Goal: Task Accomplishment & Management: Use online tool/utility

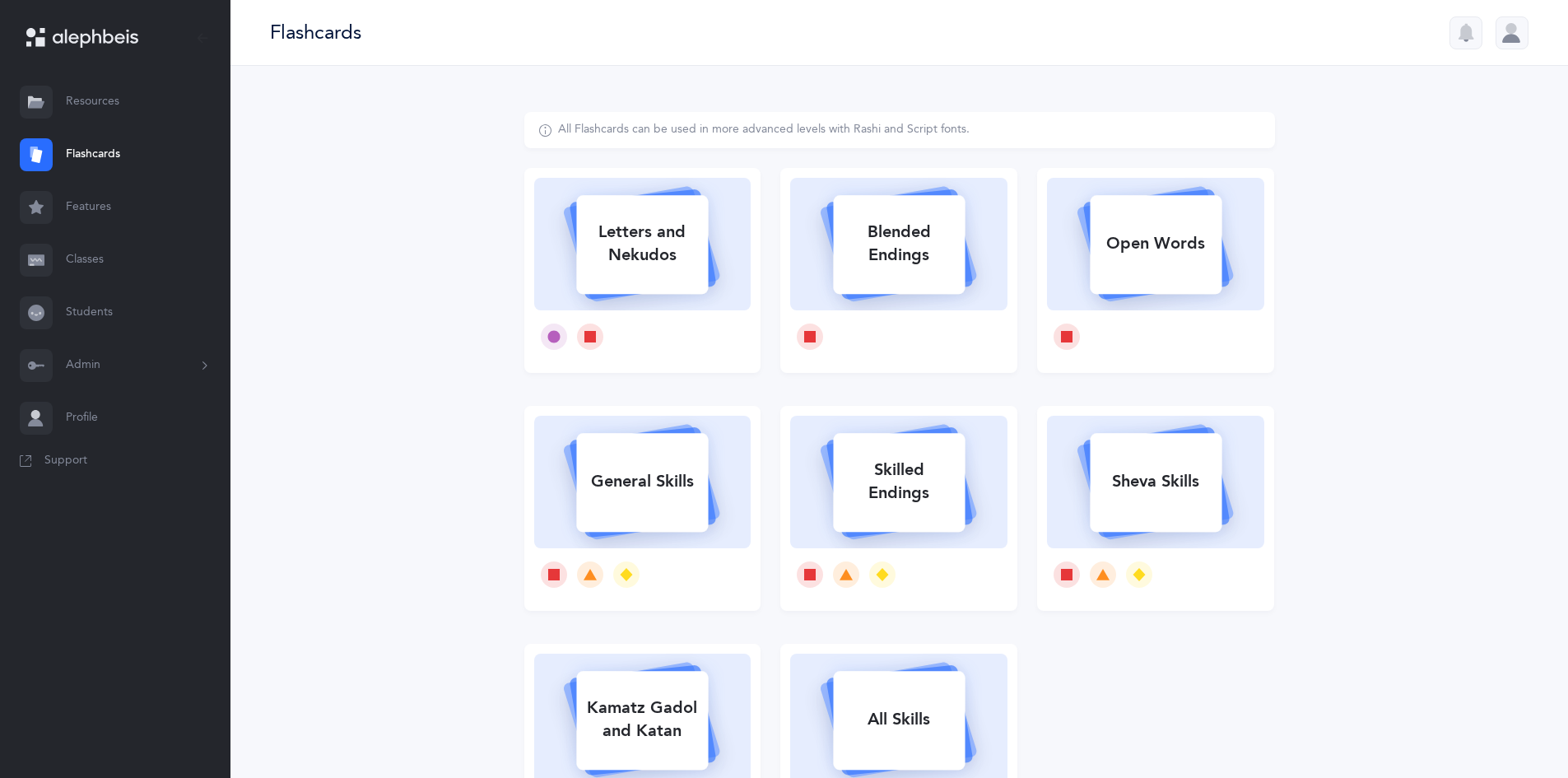
select select
select select "single"
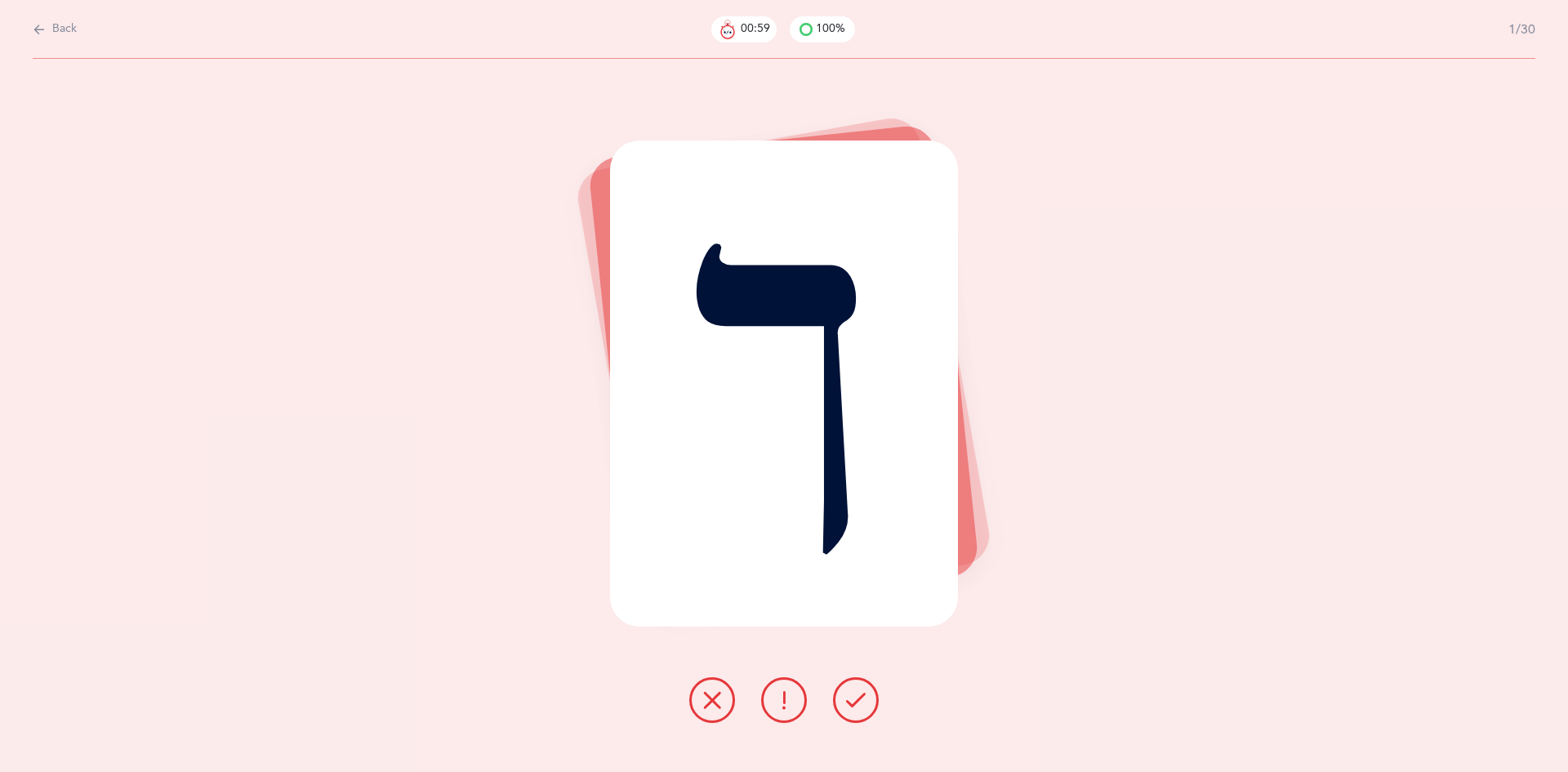
click at [32, 24] on icon at bounding box center [39, 30] width 13 height 18
select select "11"
select select "single"
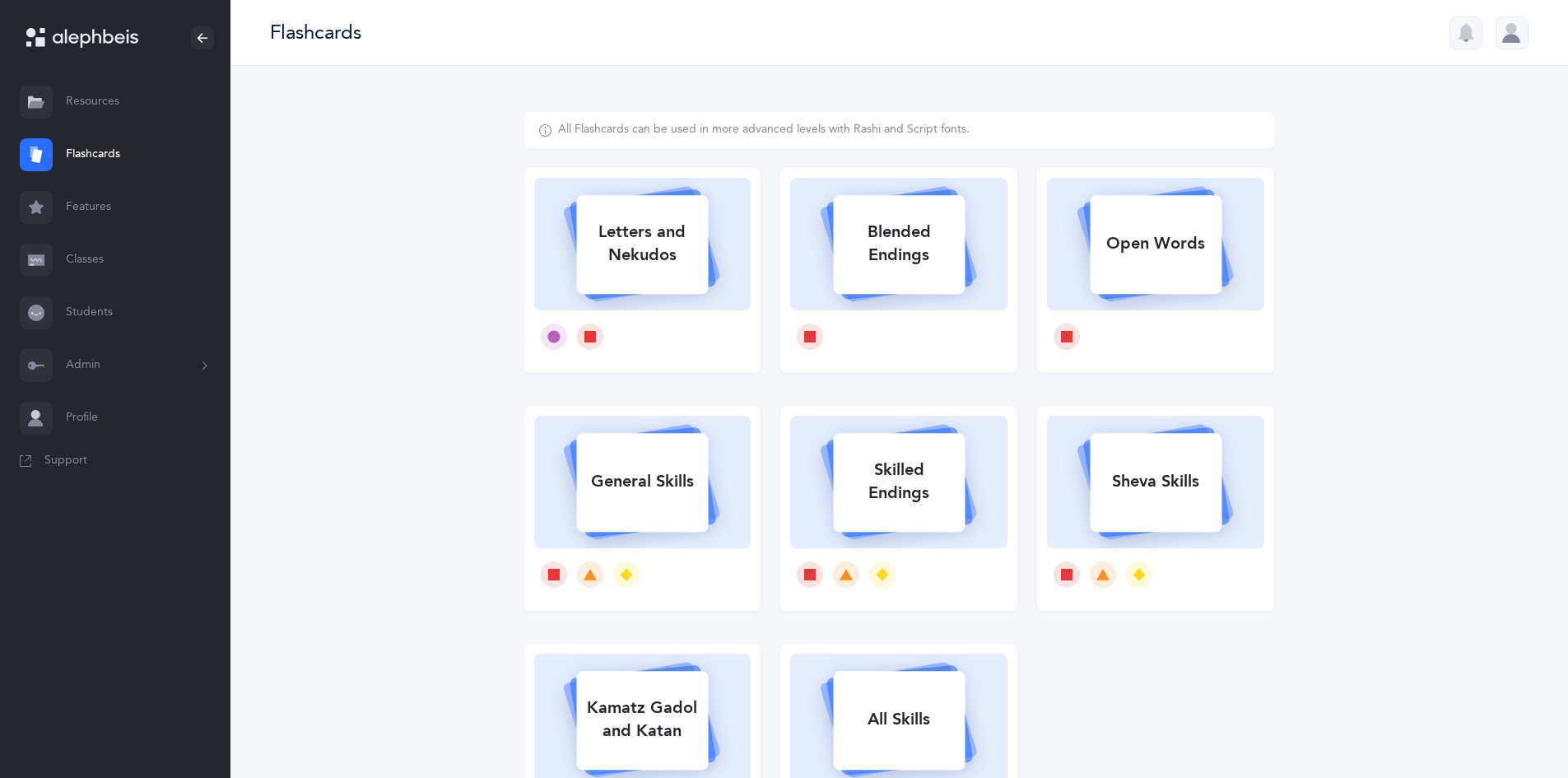
click at [631, 262] on div "Letters and Nekudos" at bounding box center [642, 243] width 132 height 66
select select
select select "single"
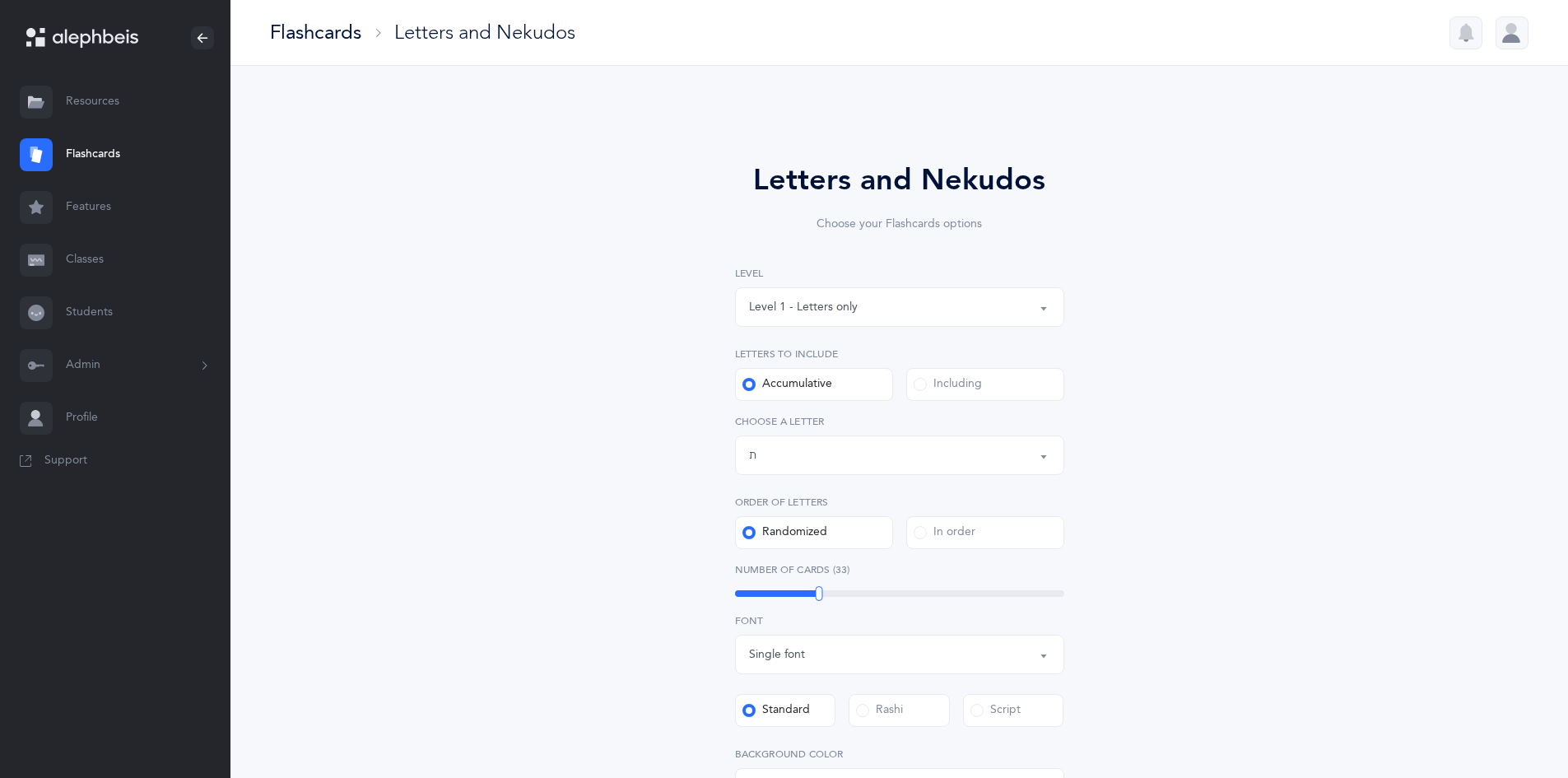
click at [982, 457] on div "Letters up until: ת" at bounding box center [899, 455] width 301 height 28
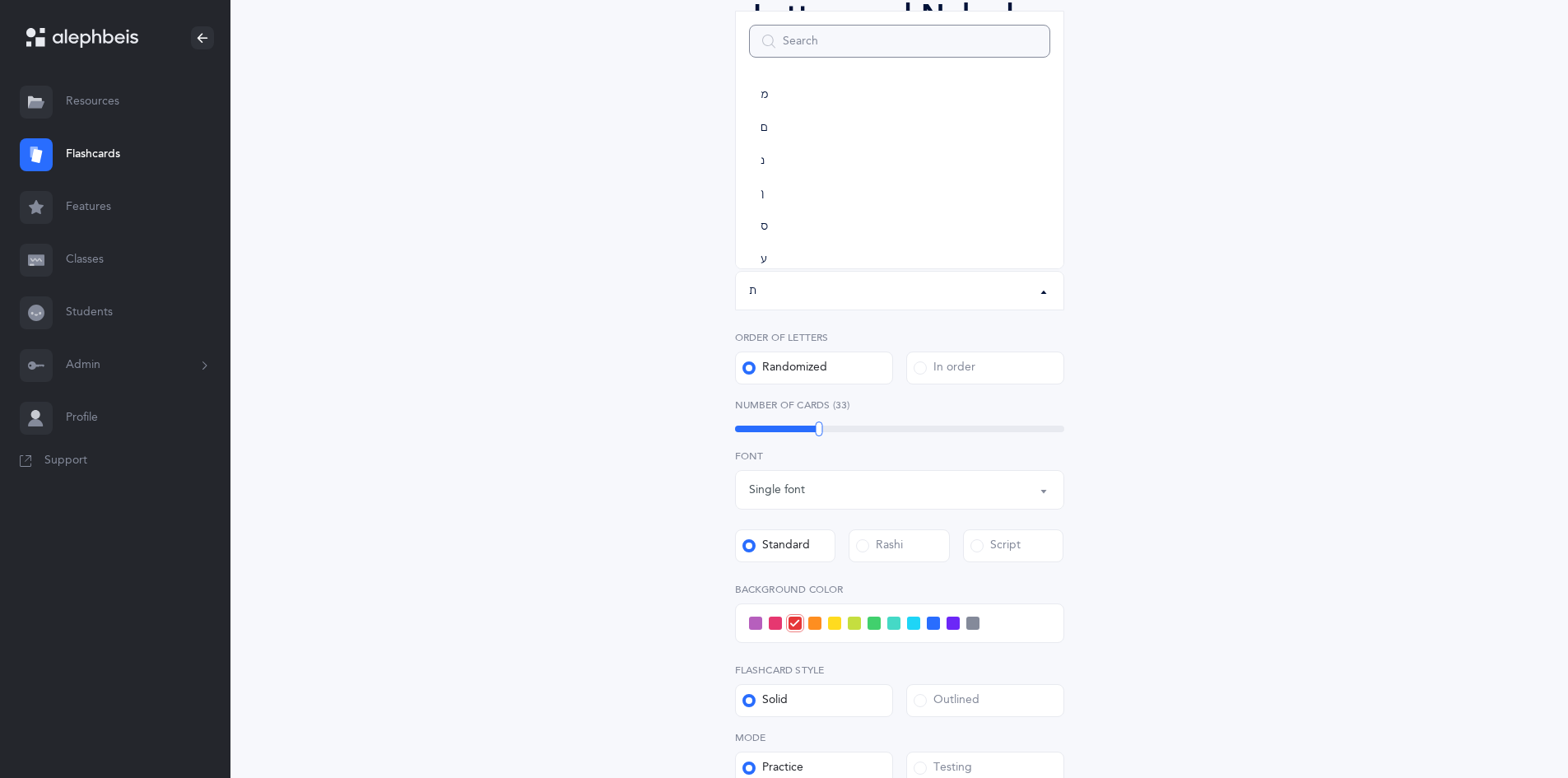
scroll to position [504, 0]
click at [841, 91] on link "ל" at bounding box center [899, 90] width 301 height 33
select select "13"
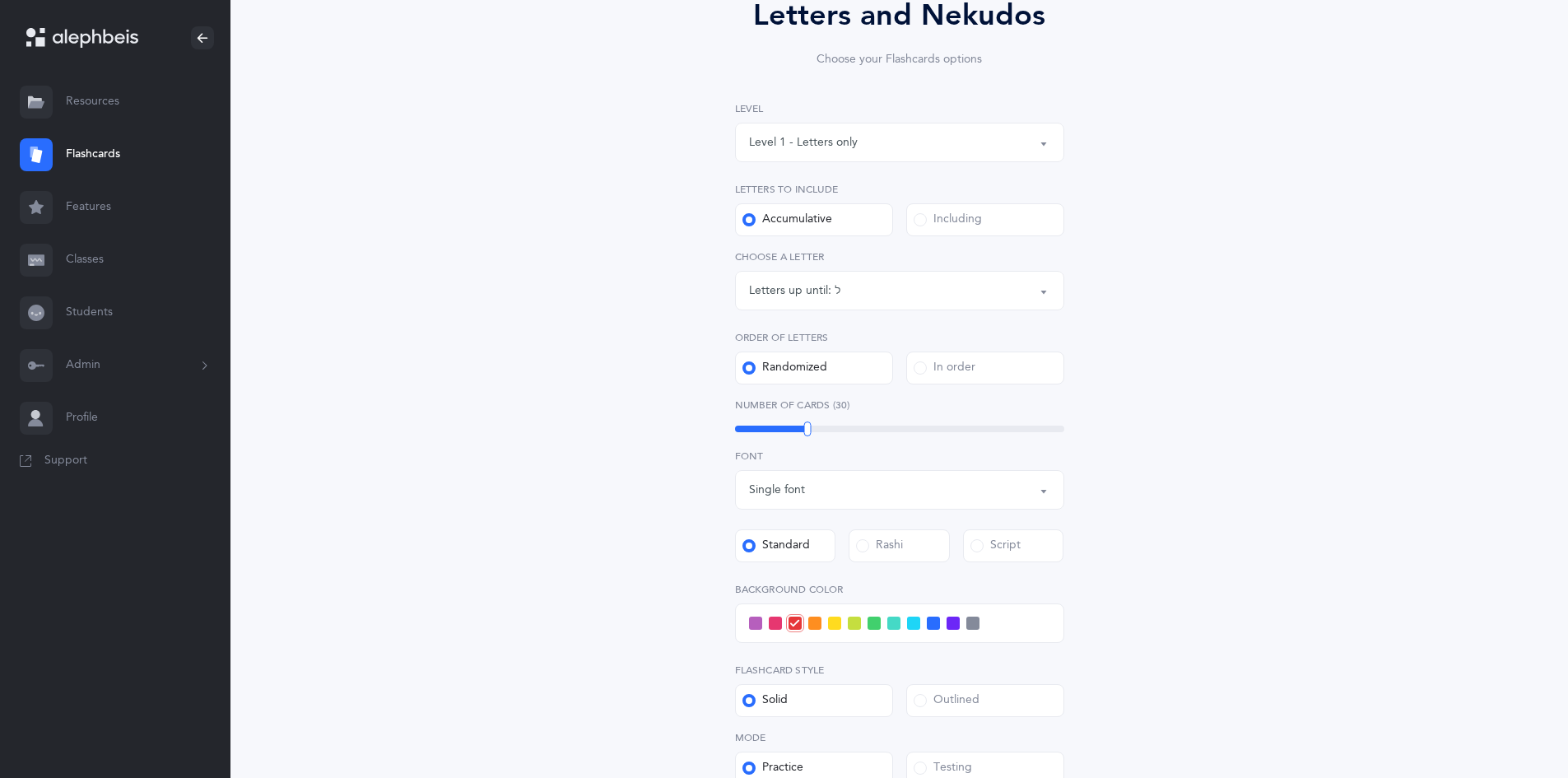
click at [1404, 561] on div "Letters and Nekudos Choose your Flashcards options Level 1 - Letters only Level…" at bounding box center [899, 448] width 1338 height 1094
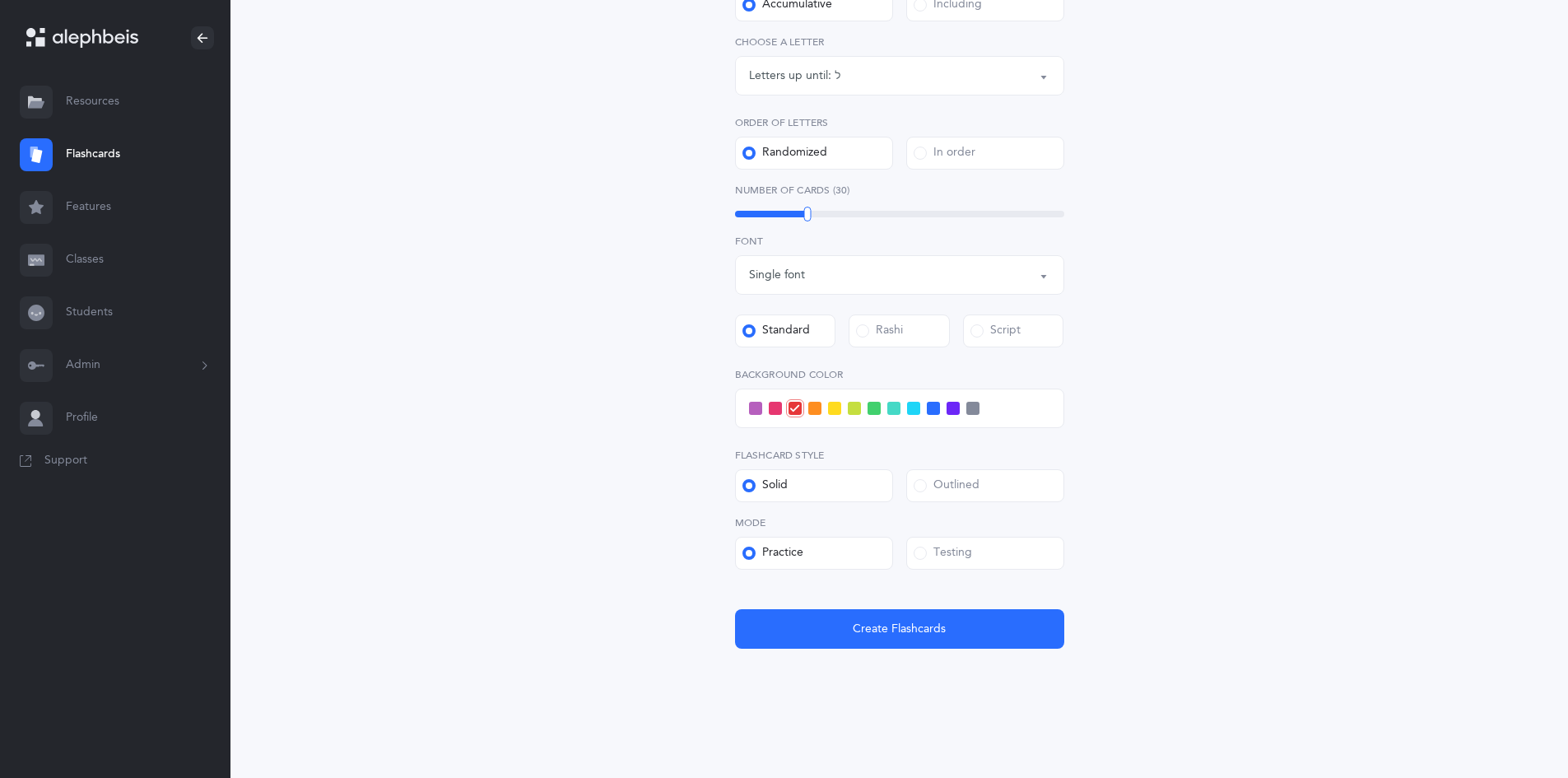
scroll to position [382, 0]
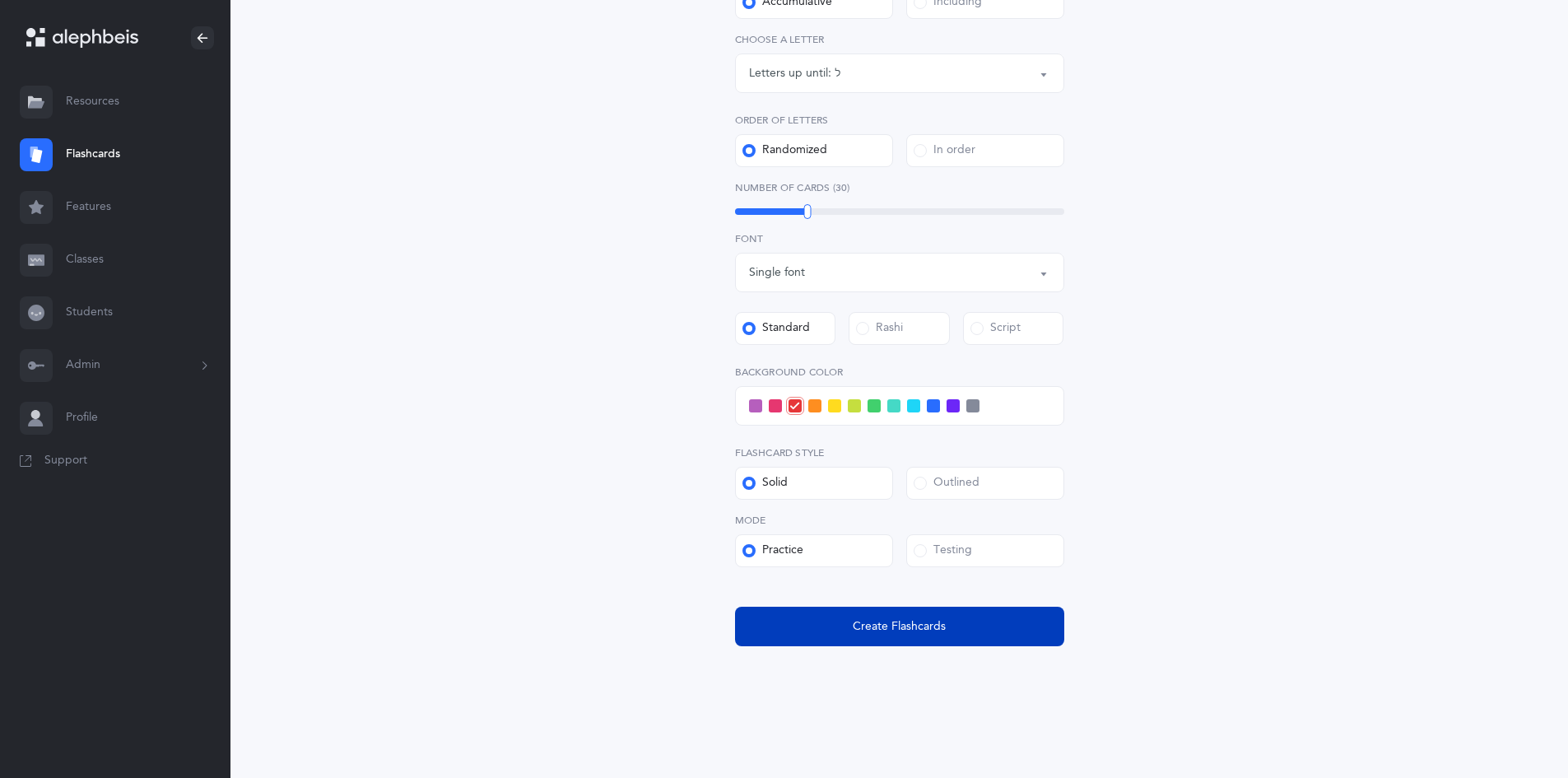
drag, startPoint x: 893, startPoint y: 625, endPoint x: 895, endPoint y: 635, distance: 10.2
click at [895, 635] on span "Create Flashcards" at bounding box center [899, 627] width 93 height 18
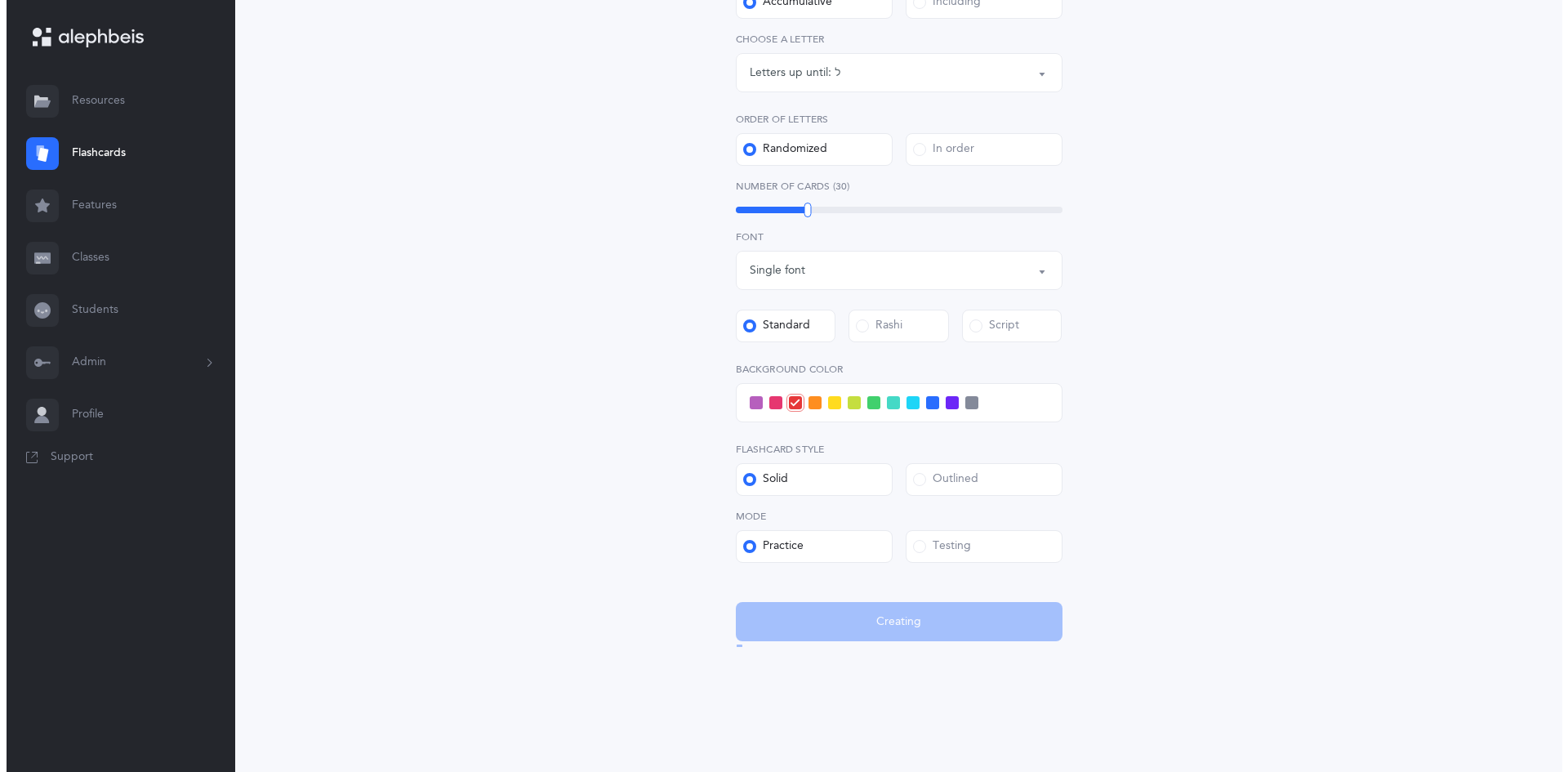
scroll to position [0, 0]
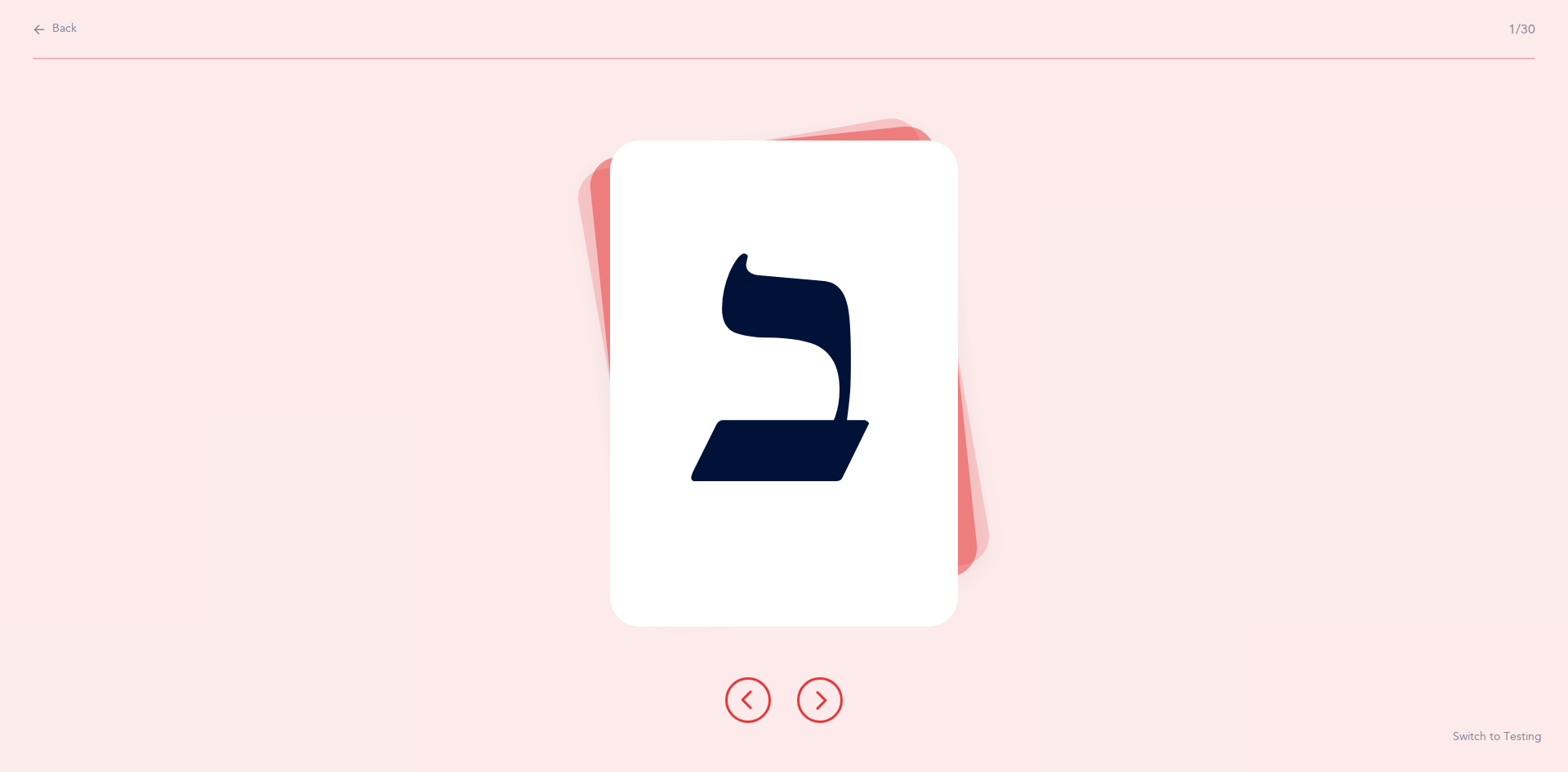
click at [820, 700] on icon at bounding box center [821, 700] width 20 height 20
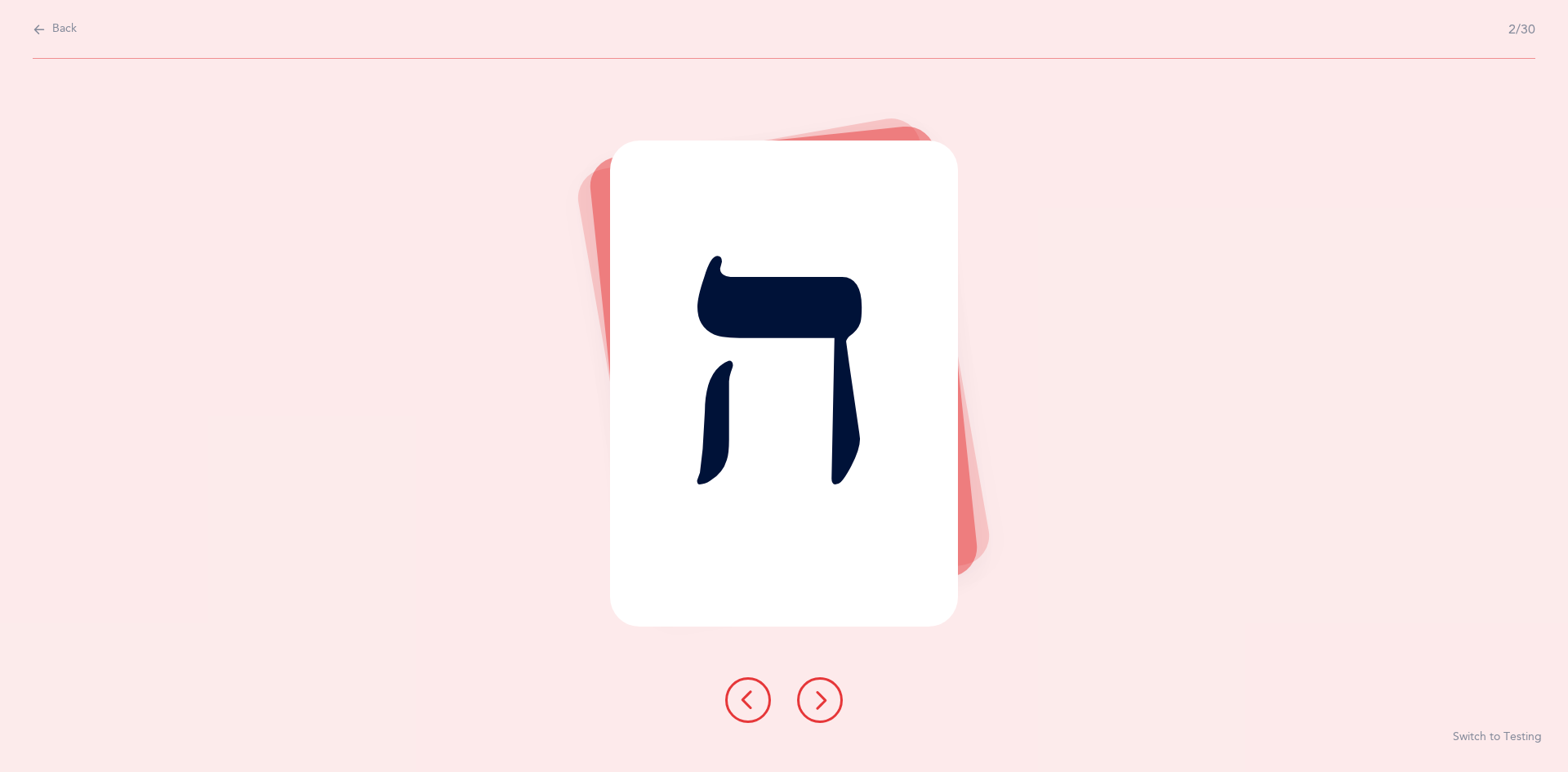
click at [814, 704] on icon at bounding box center [821, 700] width 20 height 20
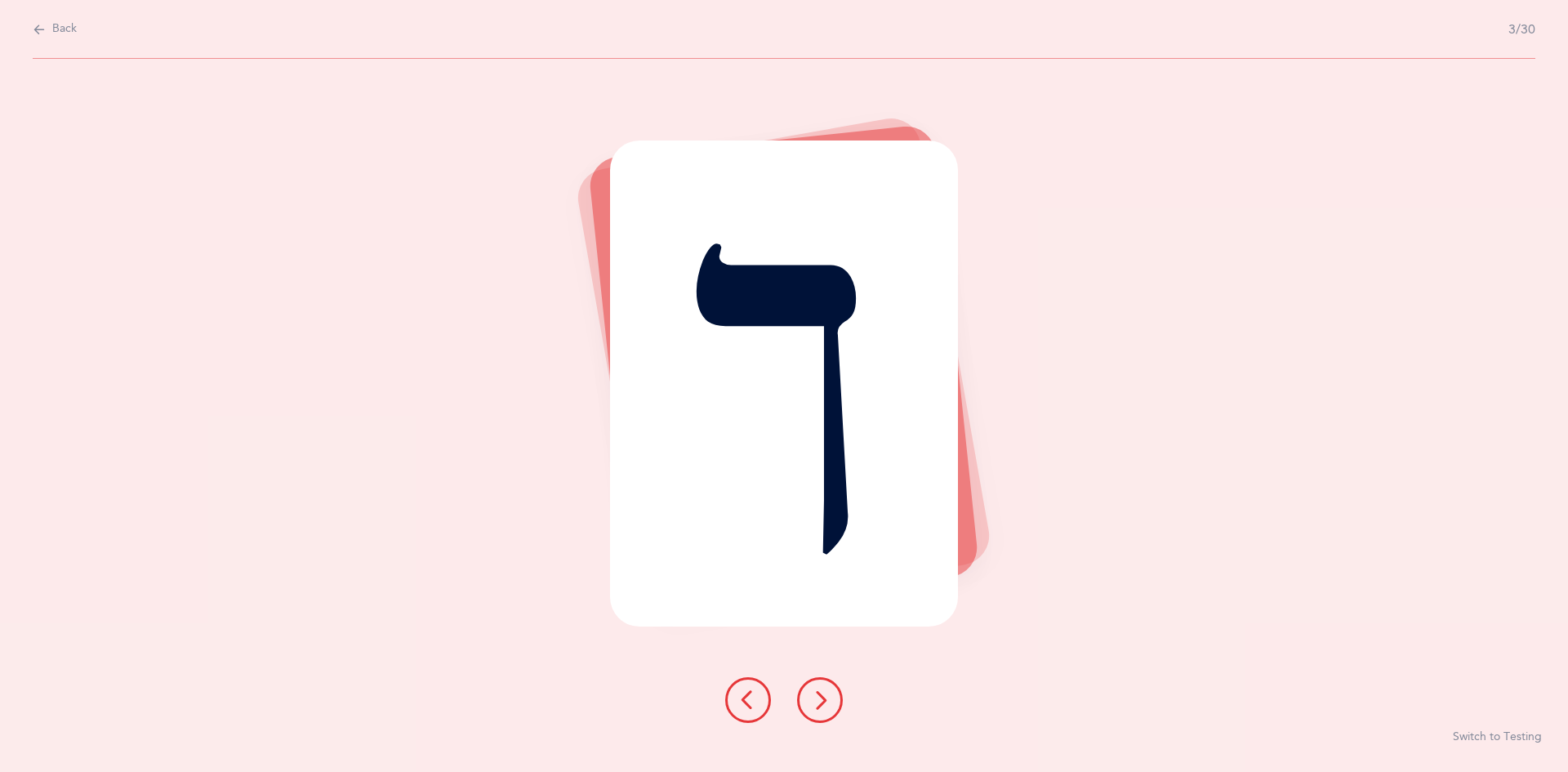
click at [826, 698] on icon at bounding box center [821, 700] width 20 height 20
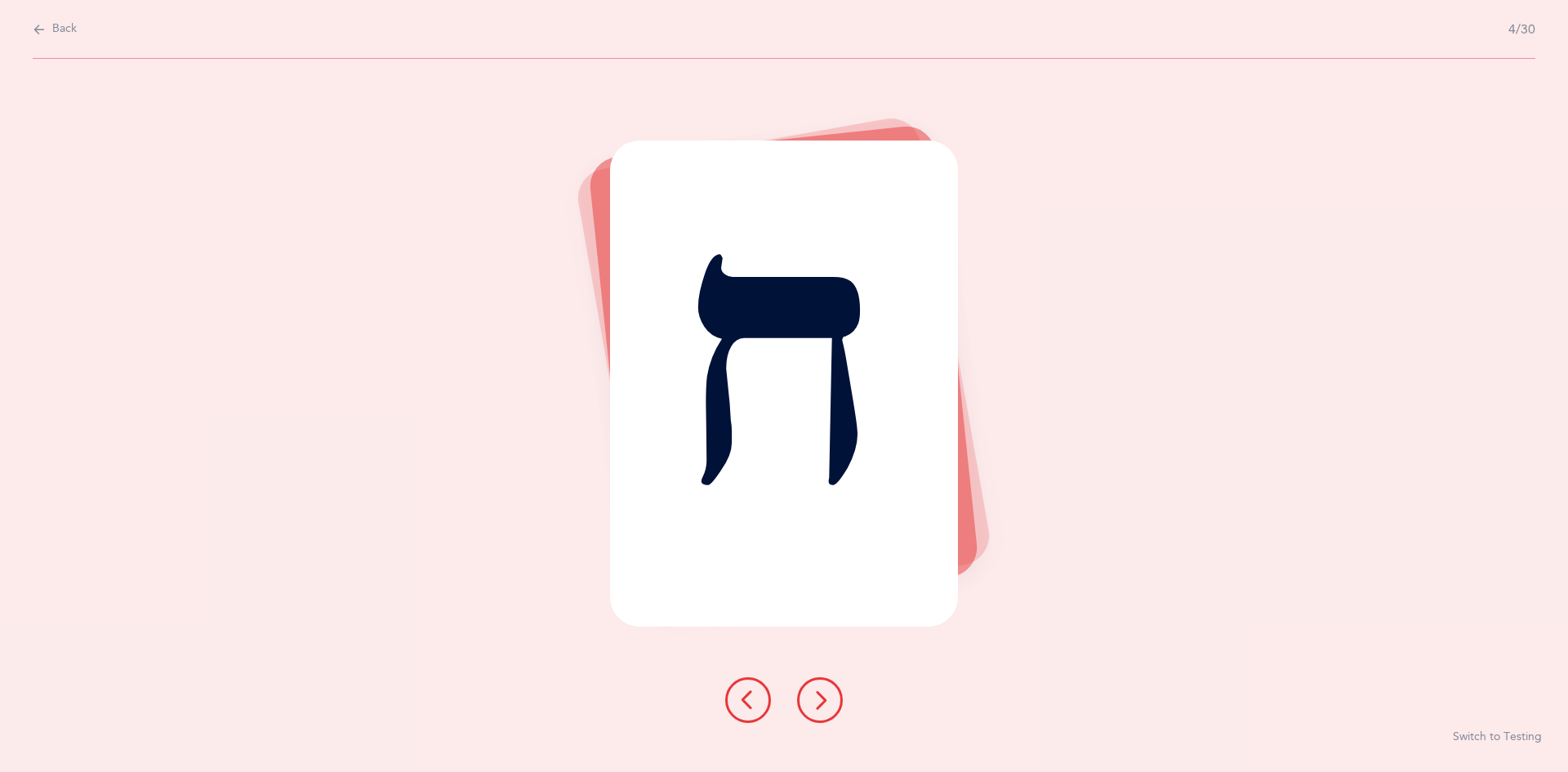
click at [819, 694] on icon at bounding box center [821, 700] width 20 height 20
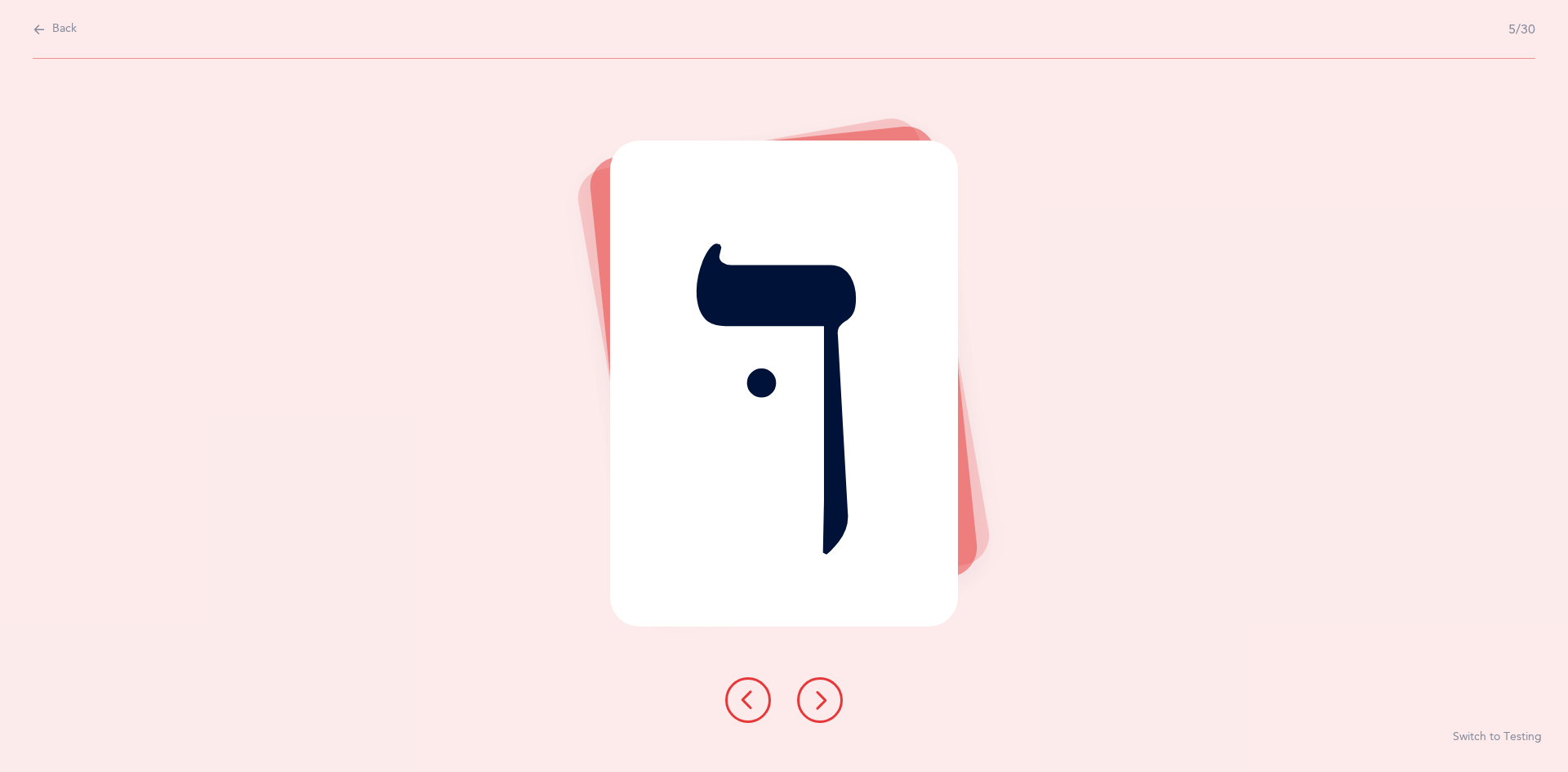
click at [816, 691] on icon at bounding box center [821, 700] width 20 height 20
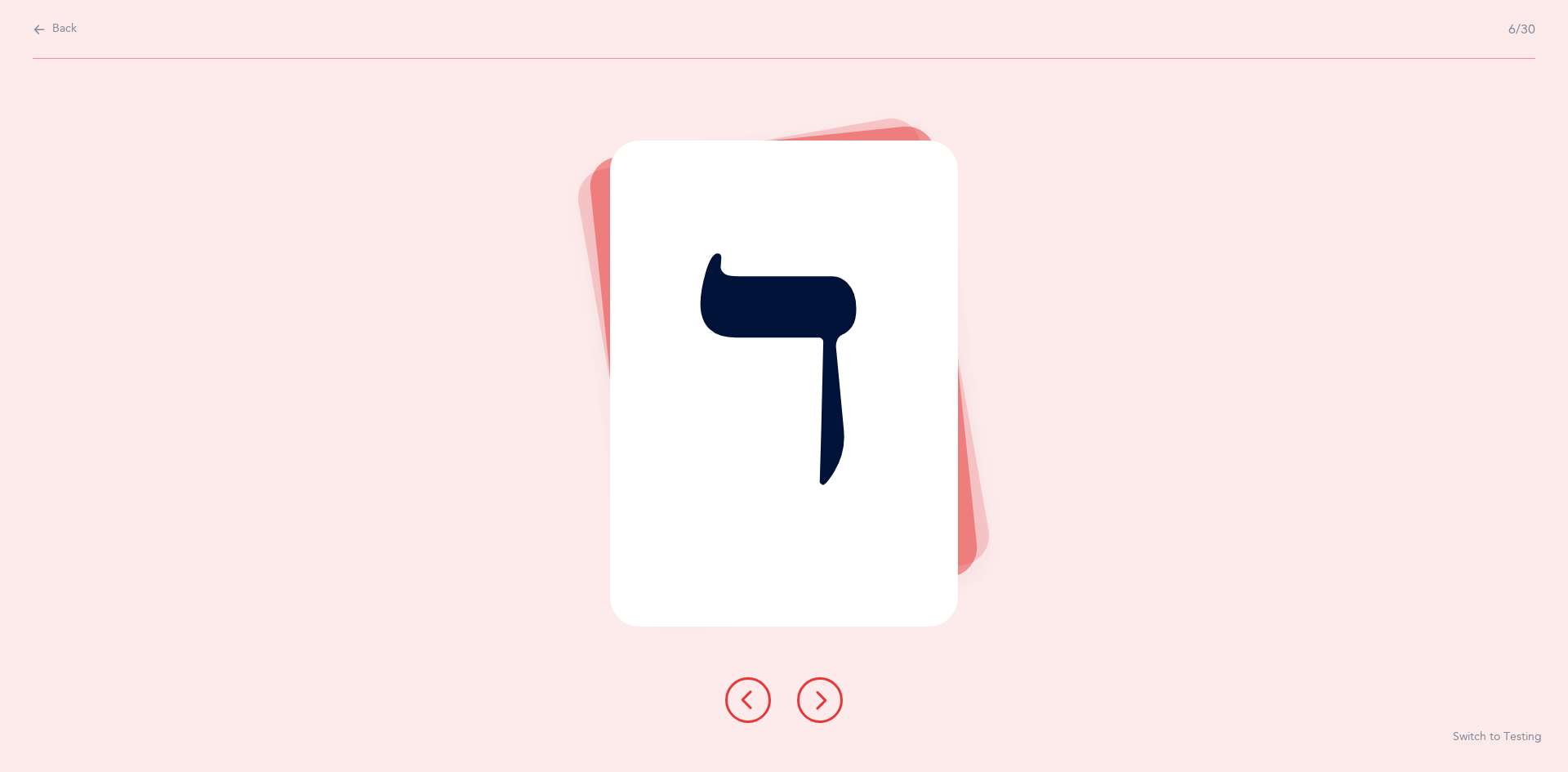
click at [816, 700] on icon at bounding box center [821, 700] width 20 height 20
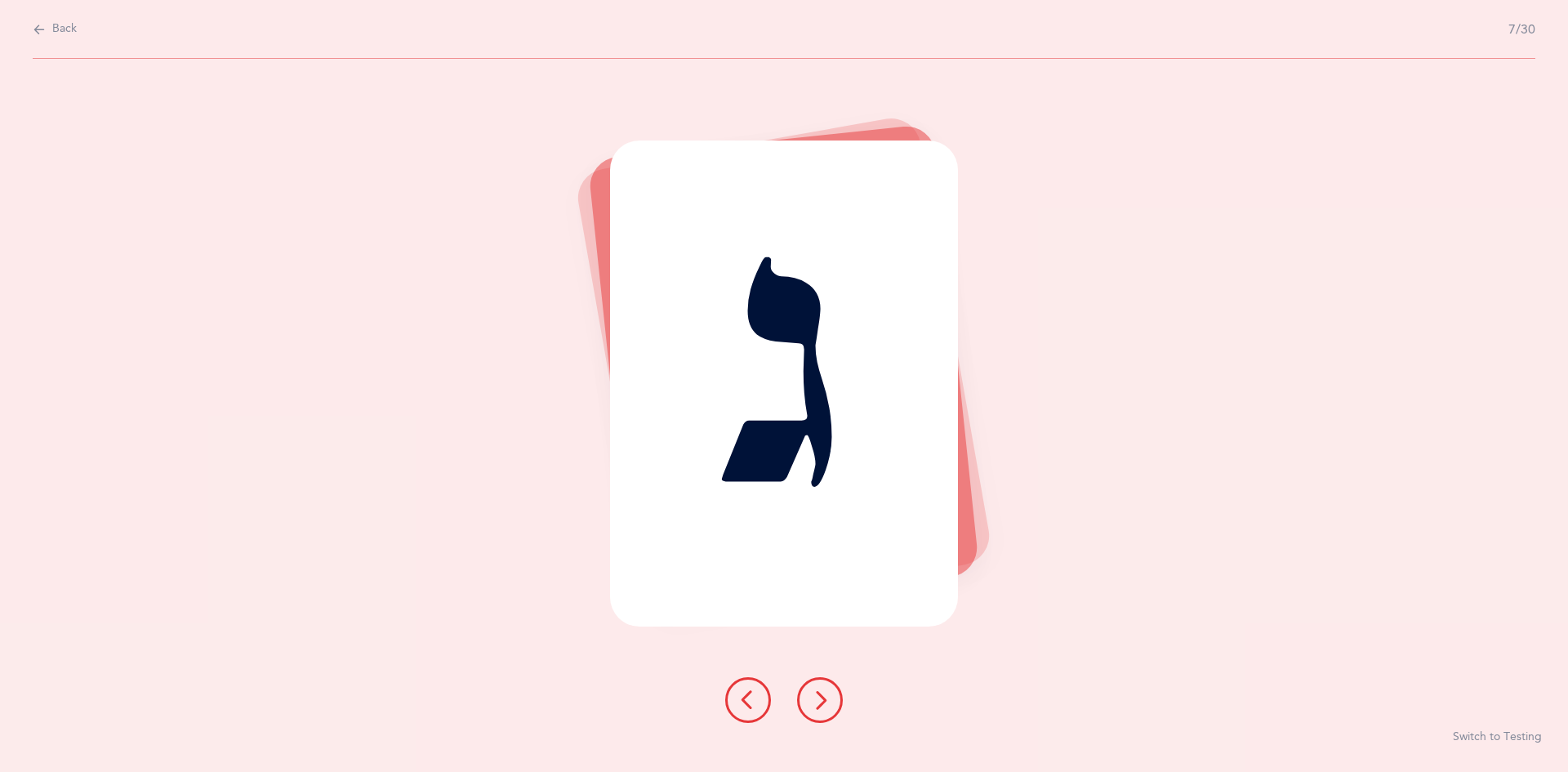
click at [806, 680] on div at bounding box center [784, 700] width 144 height 46
click at [811, 686] on button at bounding box center [820, 700] width 46 height 46
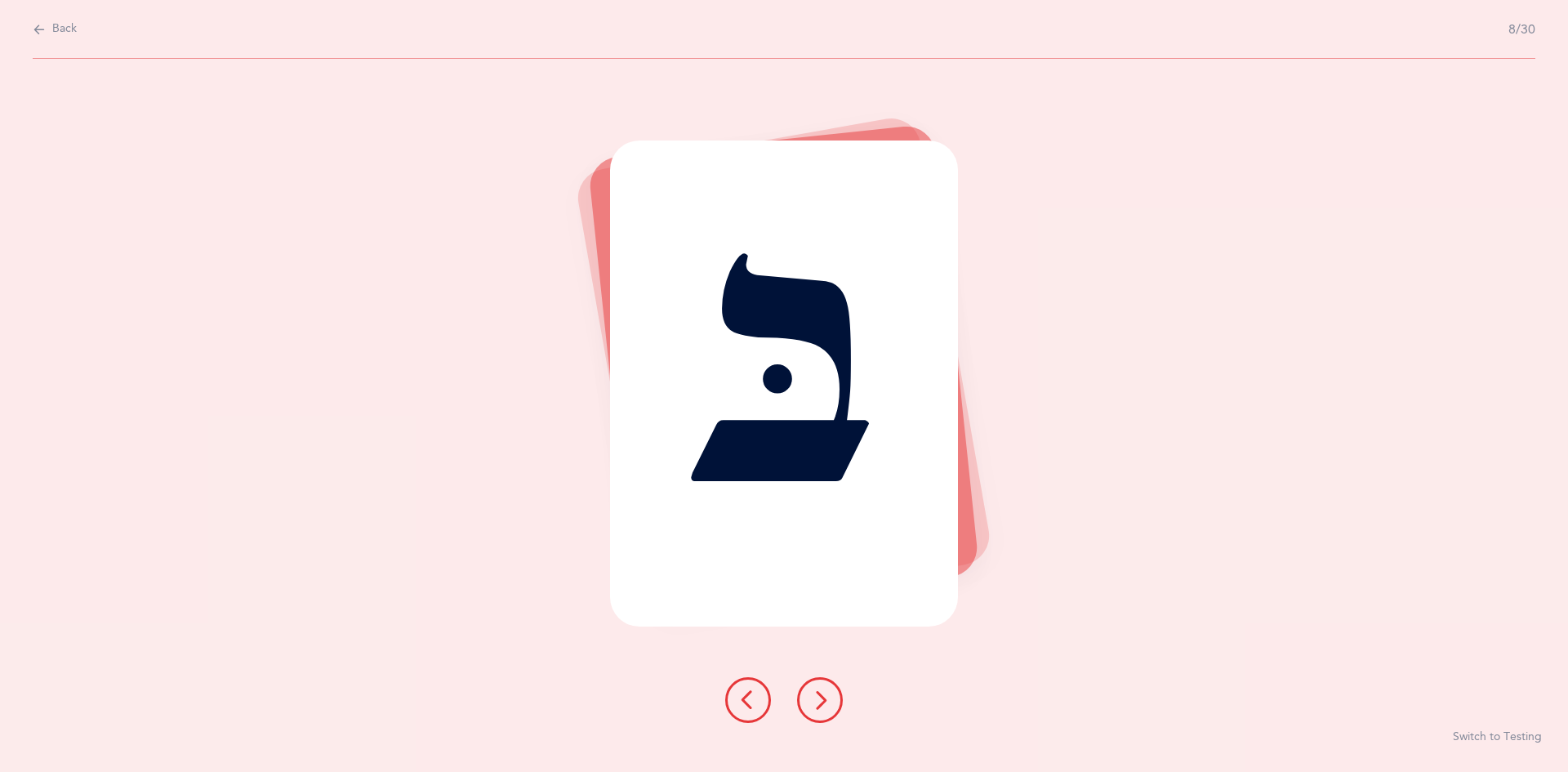
click at [820, 694] on icon at bounding box center [821, 700] width 20 height 20
click at [816, 698] on icon at bounding box center [821, 700] width 20 height 20
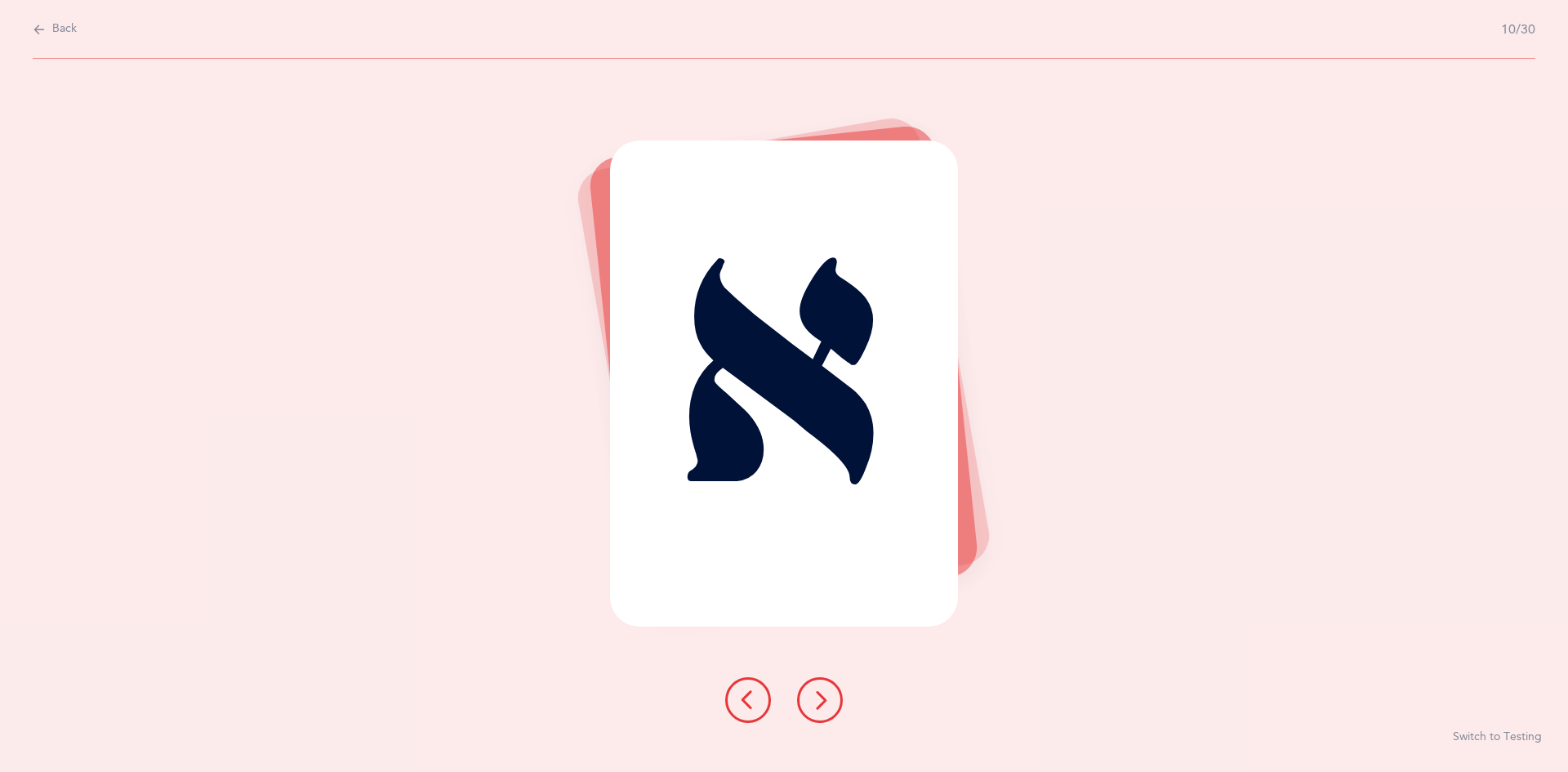
click at [810, 698] on button at bounding box center [820, 700] width 46 height 46
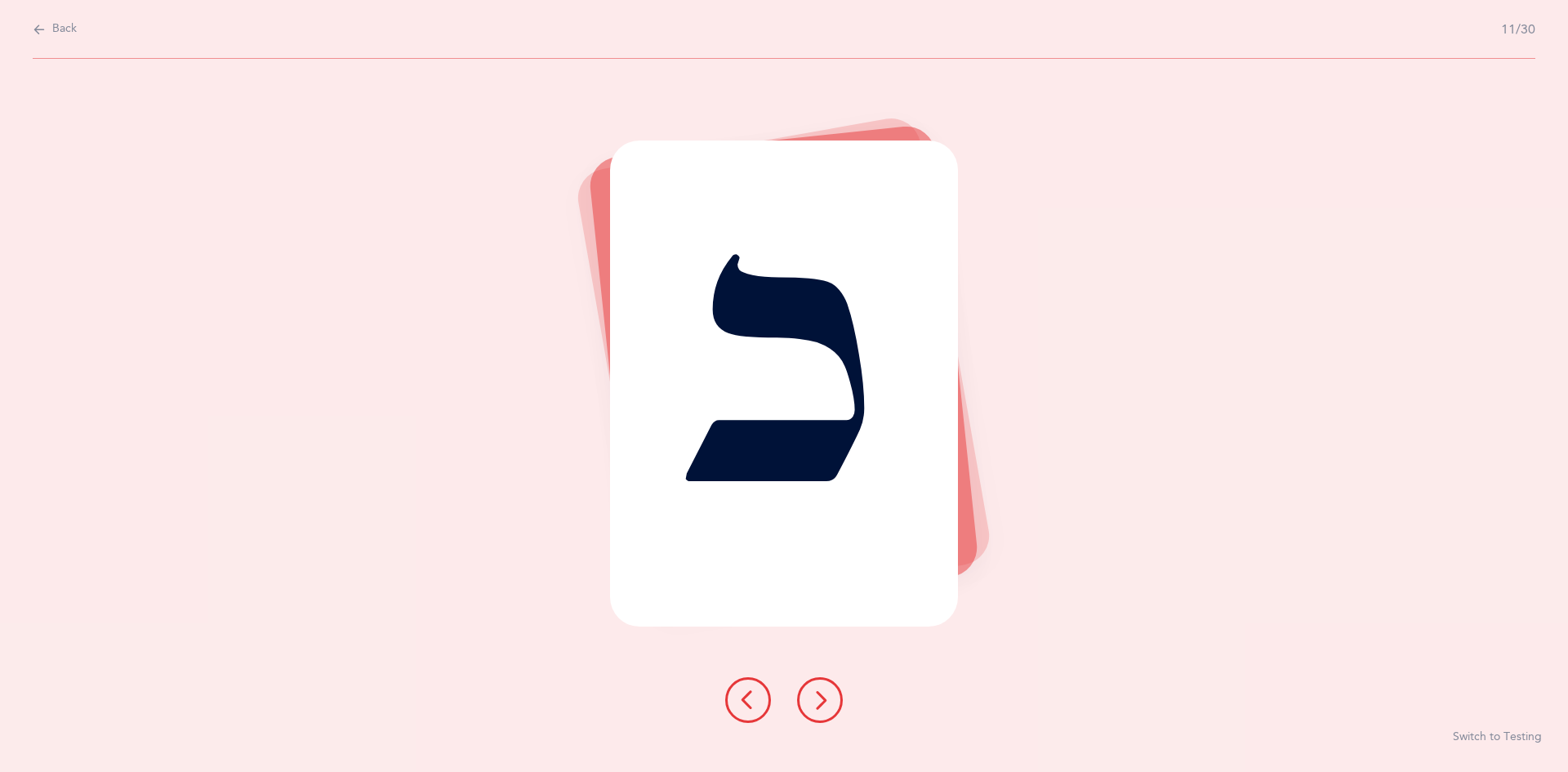
click at [811, 691] on icon at bounding box center [821, 700] width 20 height 20
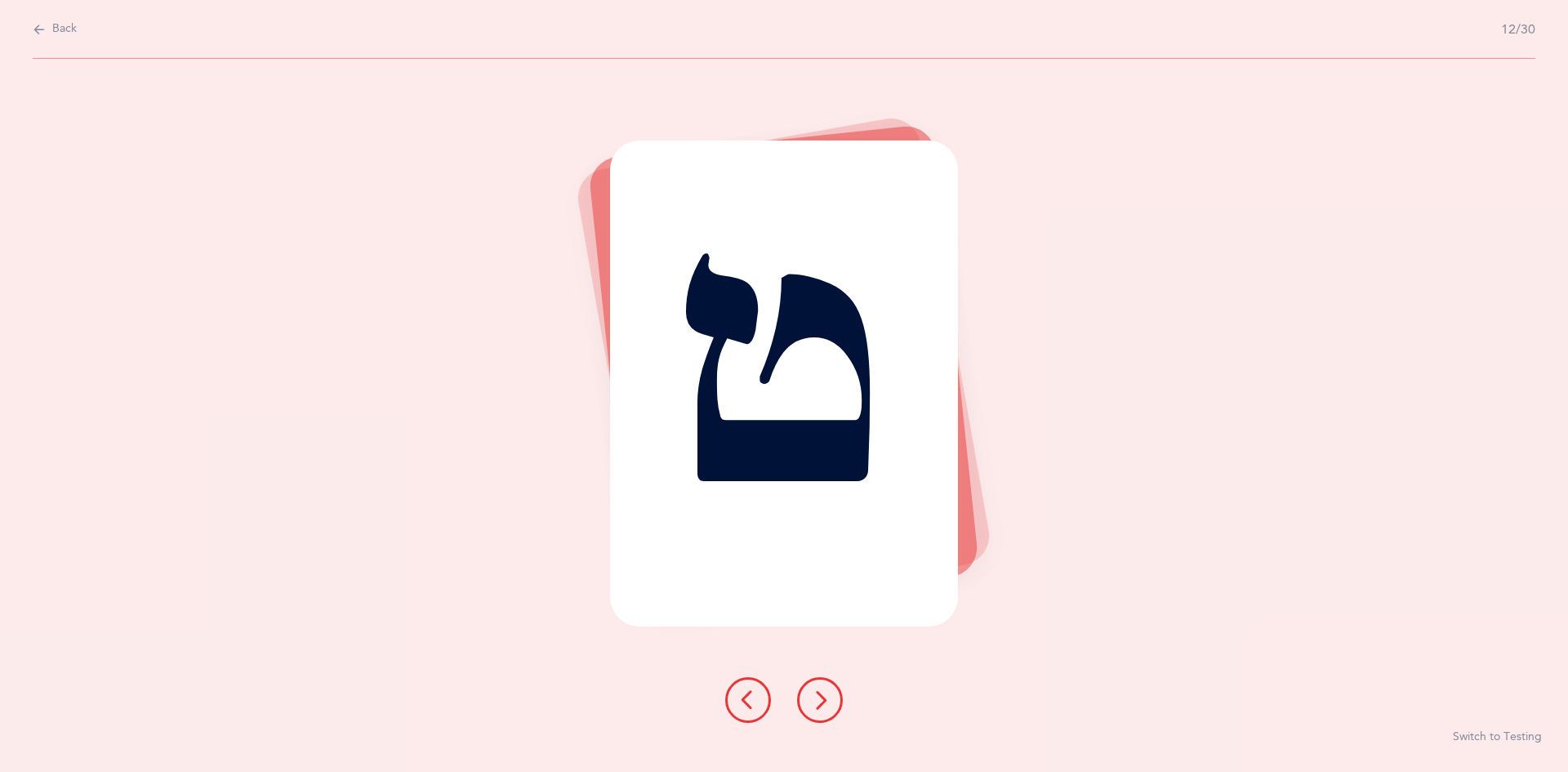
click at [814, 694] on icon at bounding box center [821, 700] width 20 height 20
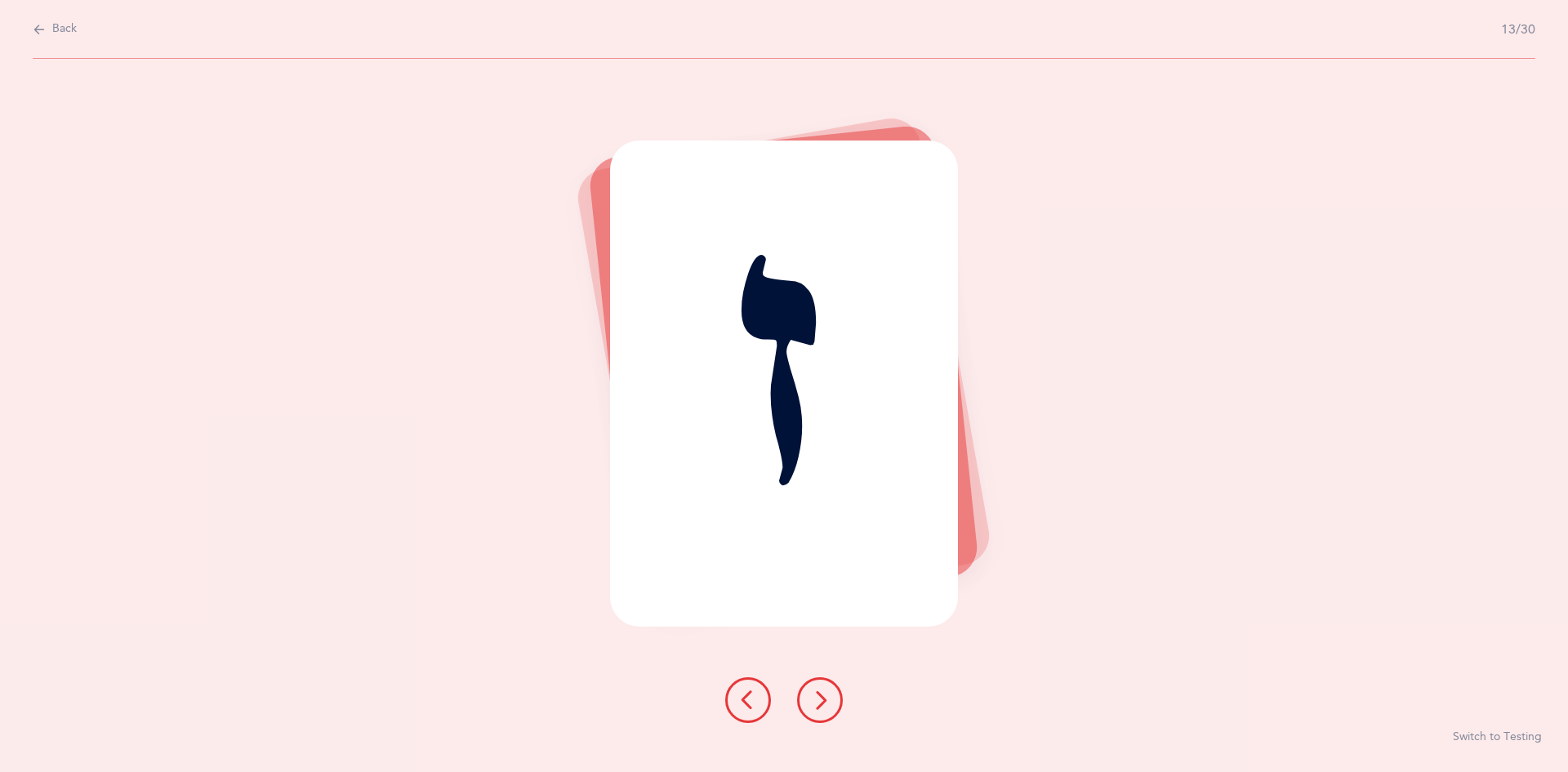
click at [816, 690] on icon at bounding box center [821, 700] width 20 height 20
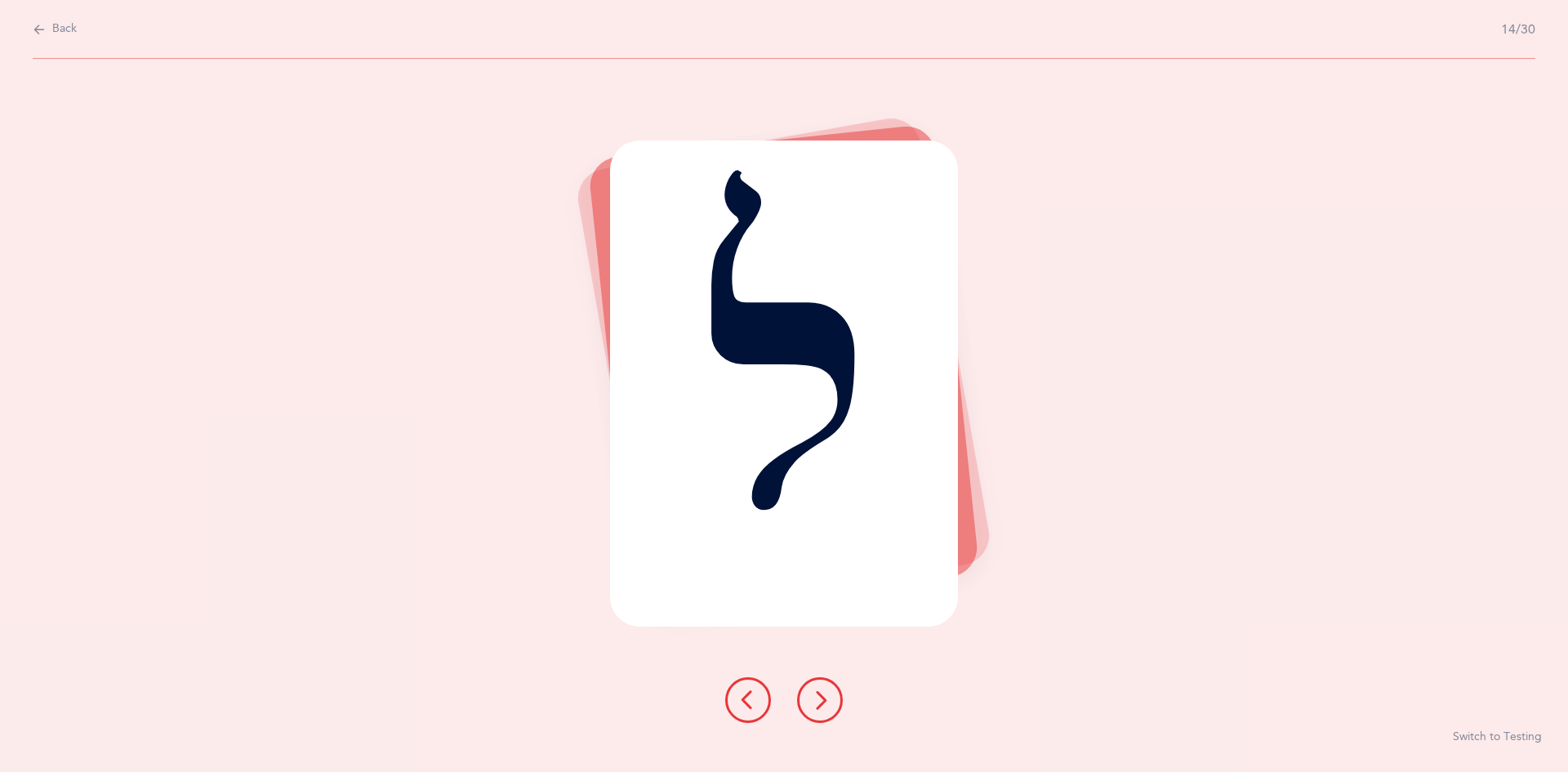
click at [818, 699] on icon at bounding box center [821, 700] width 20 height 20
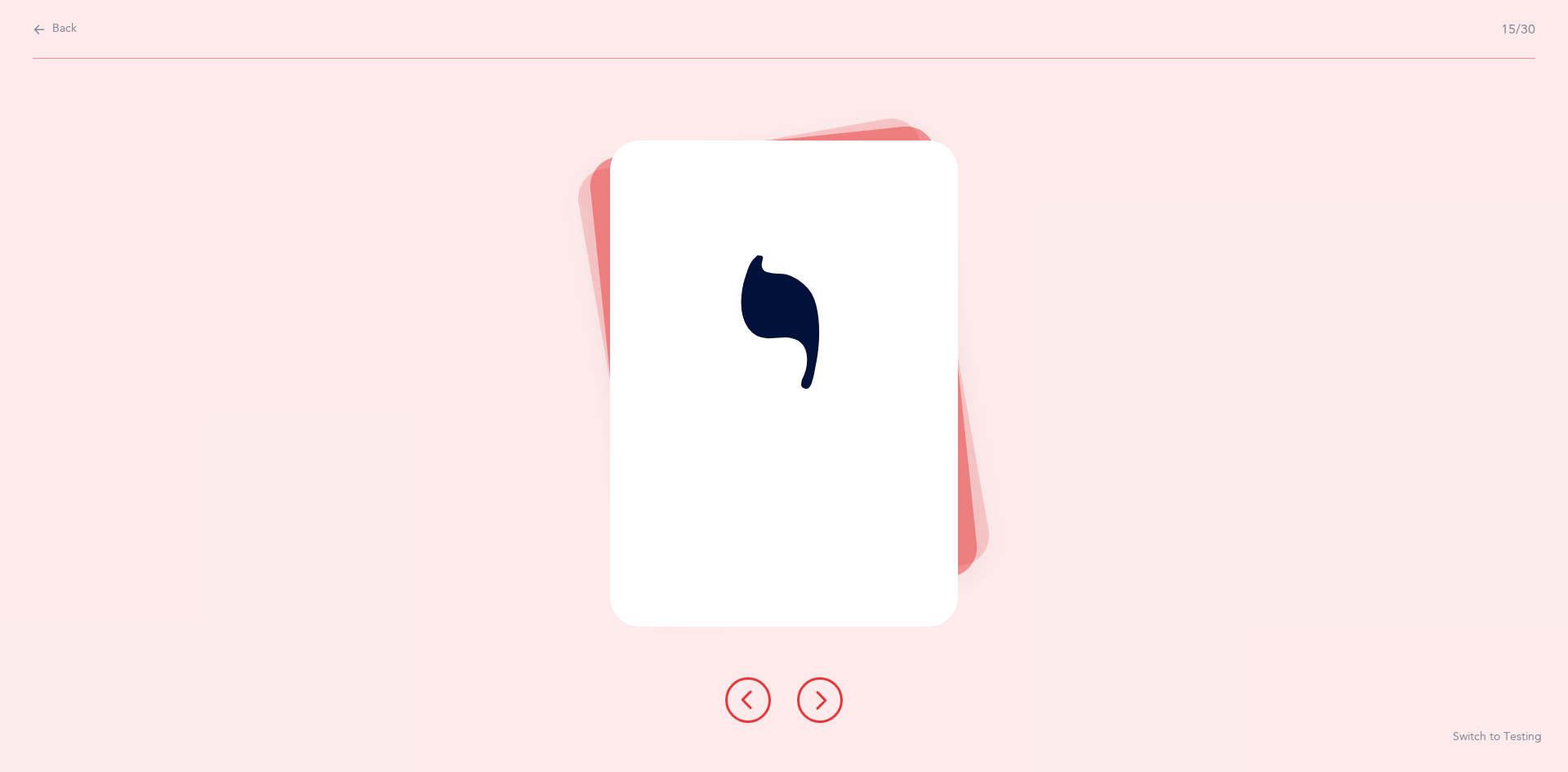
click at [816, 695] on icon at bounding box center [821, 700] width 20 height 20
click at [811, 705] on icon at bounding box center [821, 700] width 20 height 20
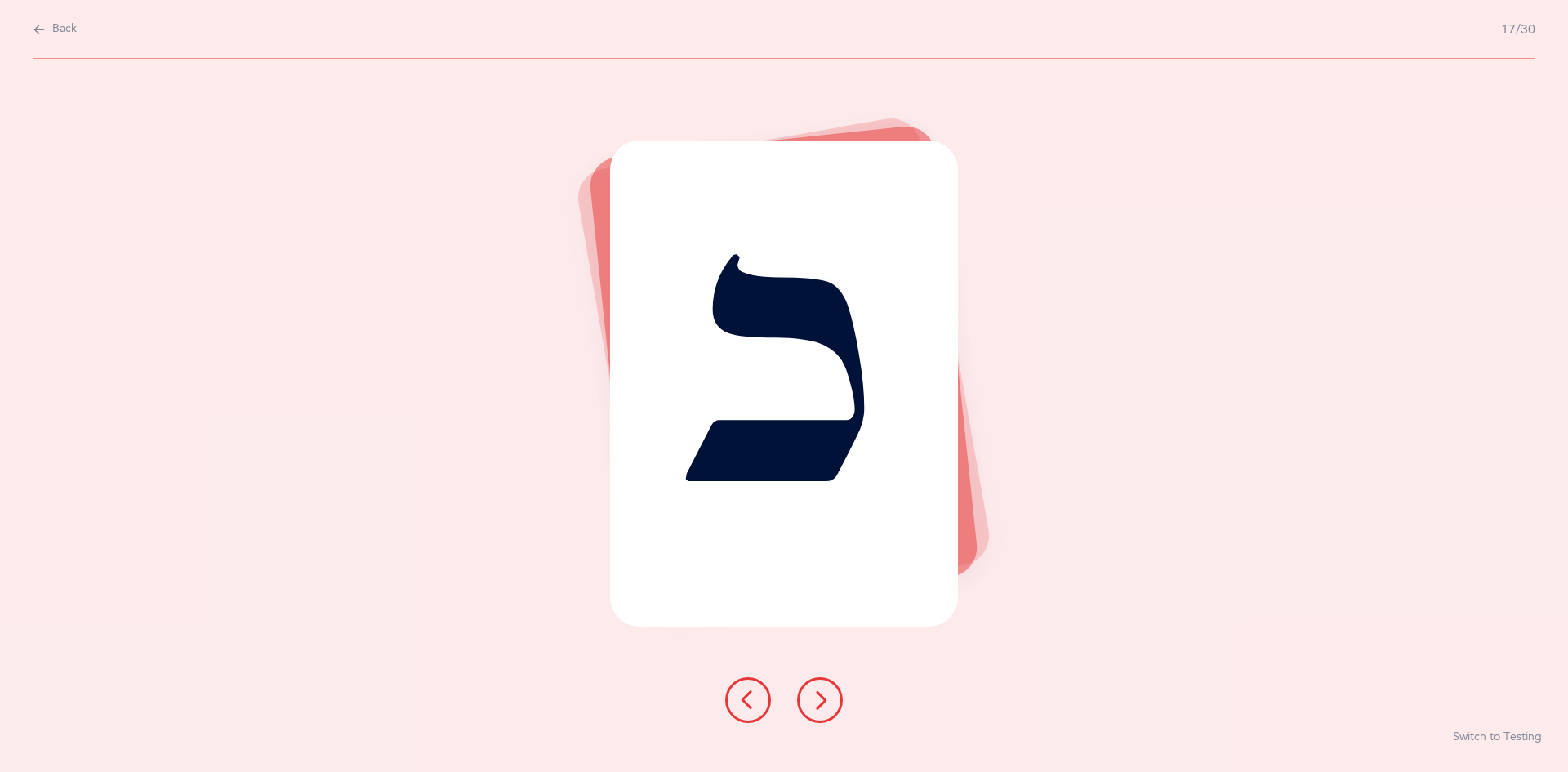
click at [816, 692] on icon at bounding box center [821, 700] width 20 height 20
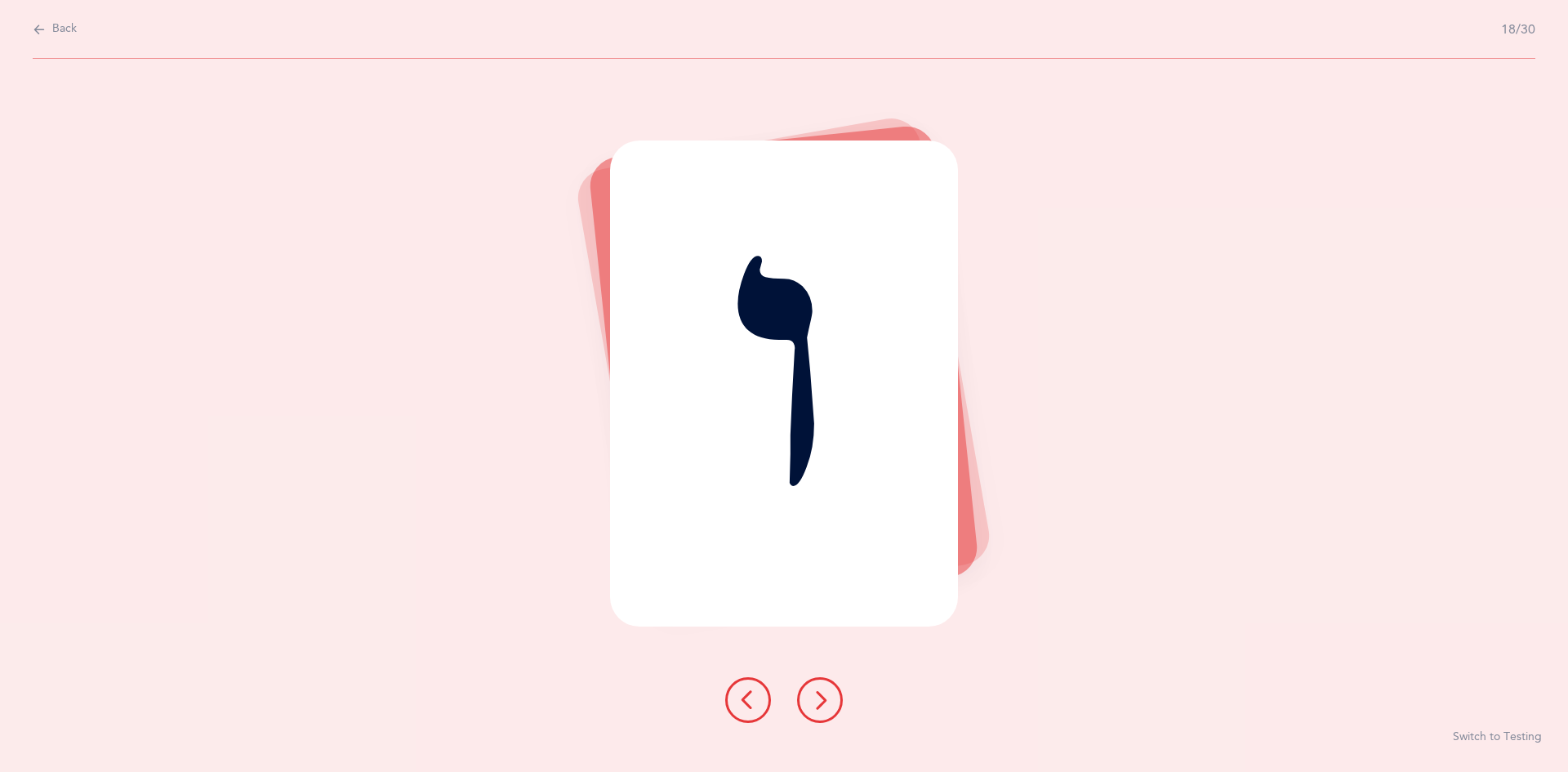
click at [816, 701] on icon at bounding box center [821, 700] width 20 height 20
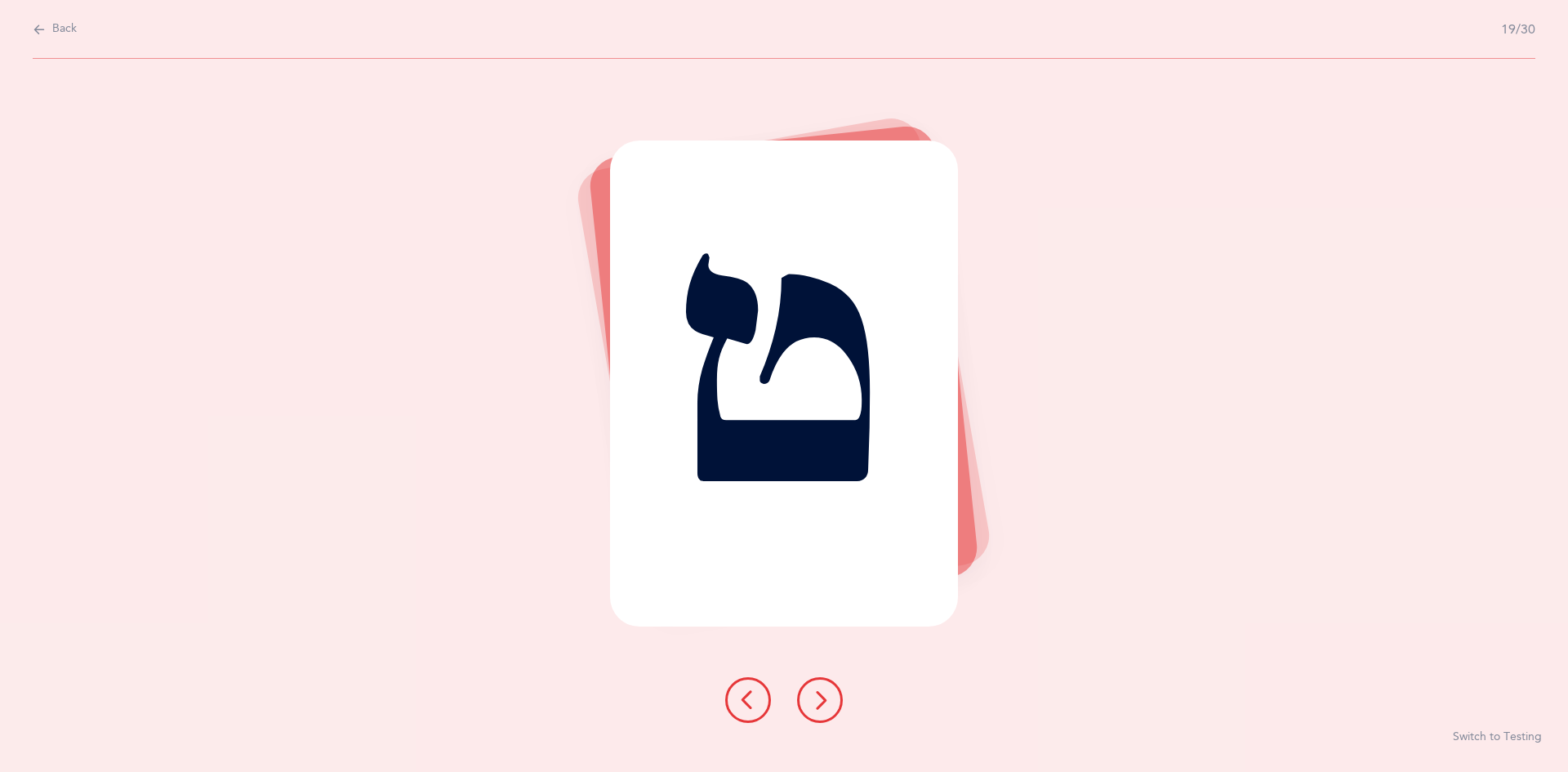
click at [813, 696] on icon at bounding box center [821, 700] width 20 height 20
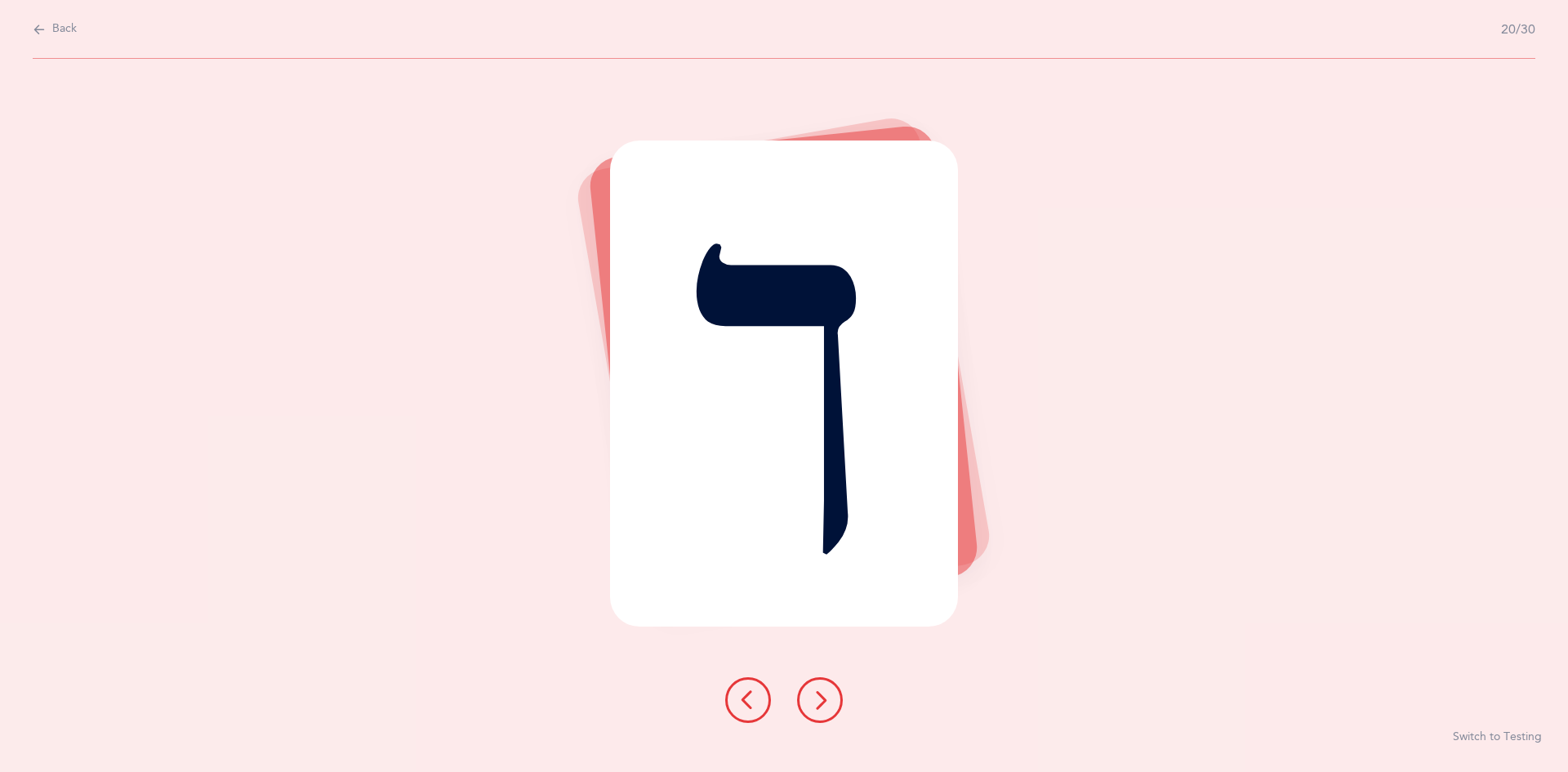
click at [812, 692] on icon at bounding box center [821, 700] width 20 height 20
click at [814, 691] on icon at bounding box center [821, 700] width 20 height 20
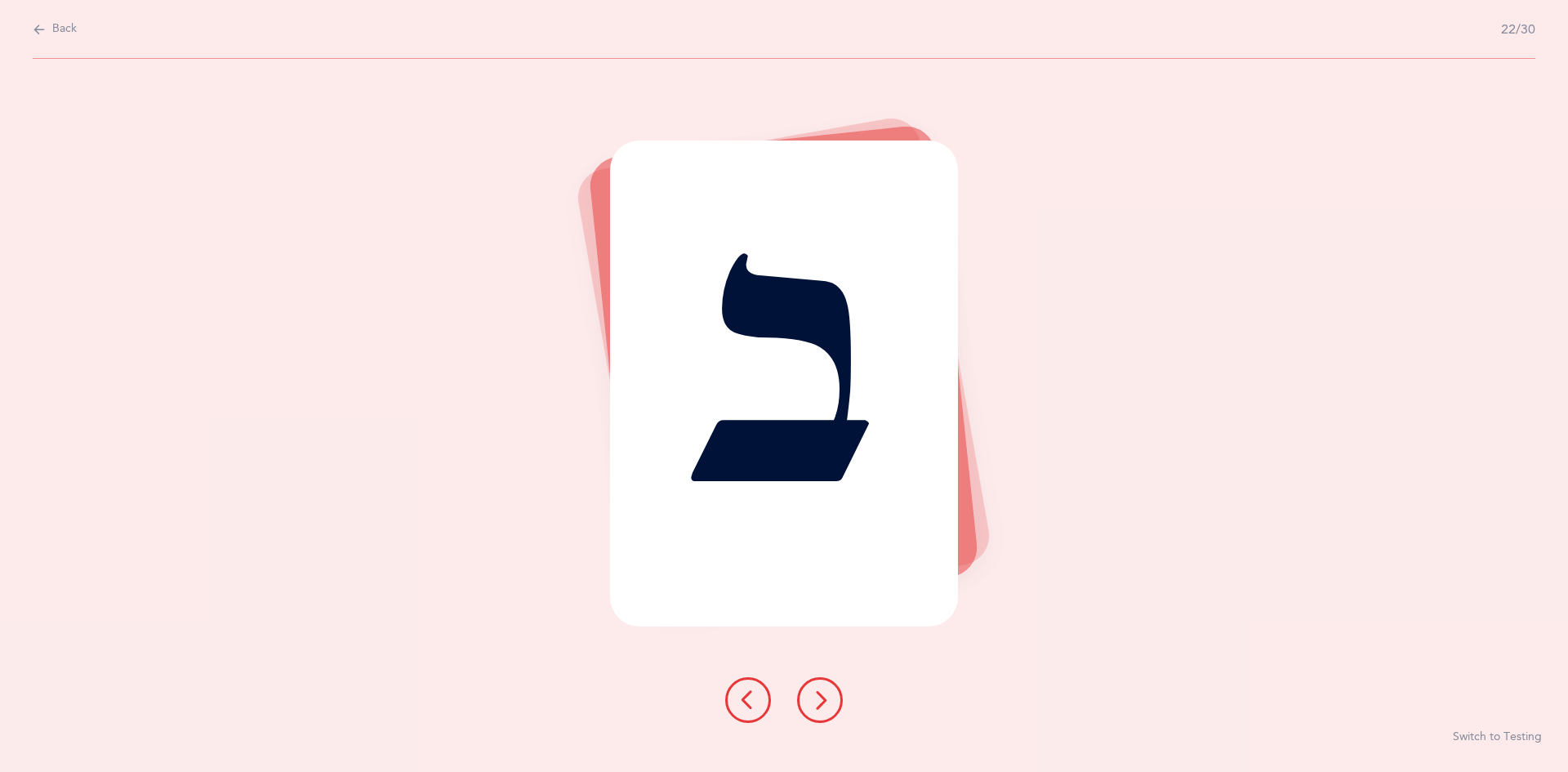
click at [811, 685] on button at bounding box center [820, 700] width 46 height 46
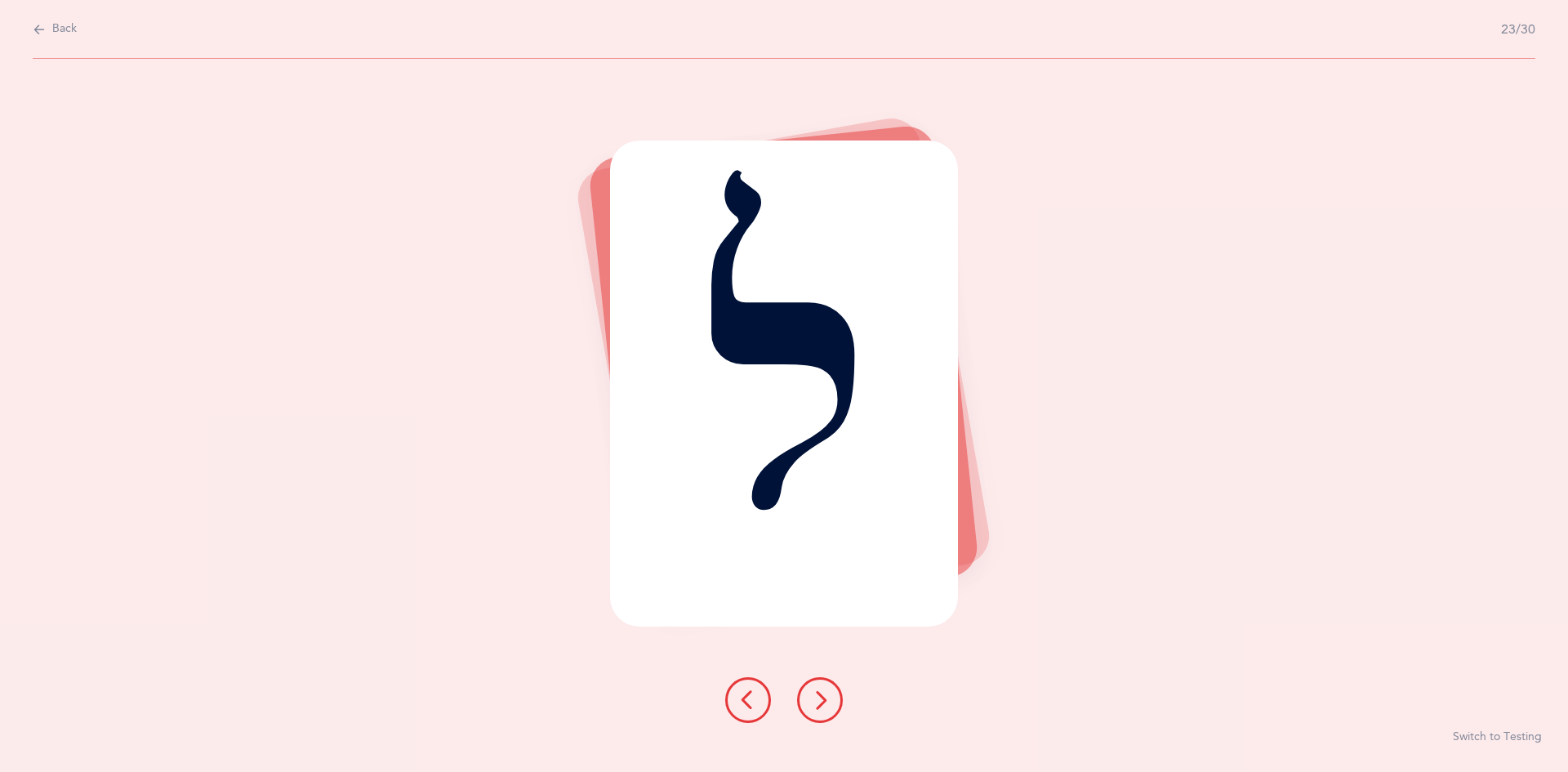
click at [811, 686] on button at bounding box center [820, 700] width 46 height 46
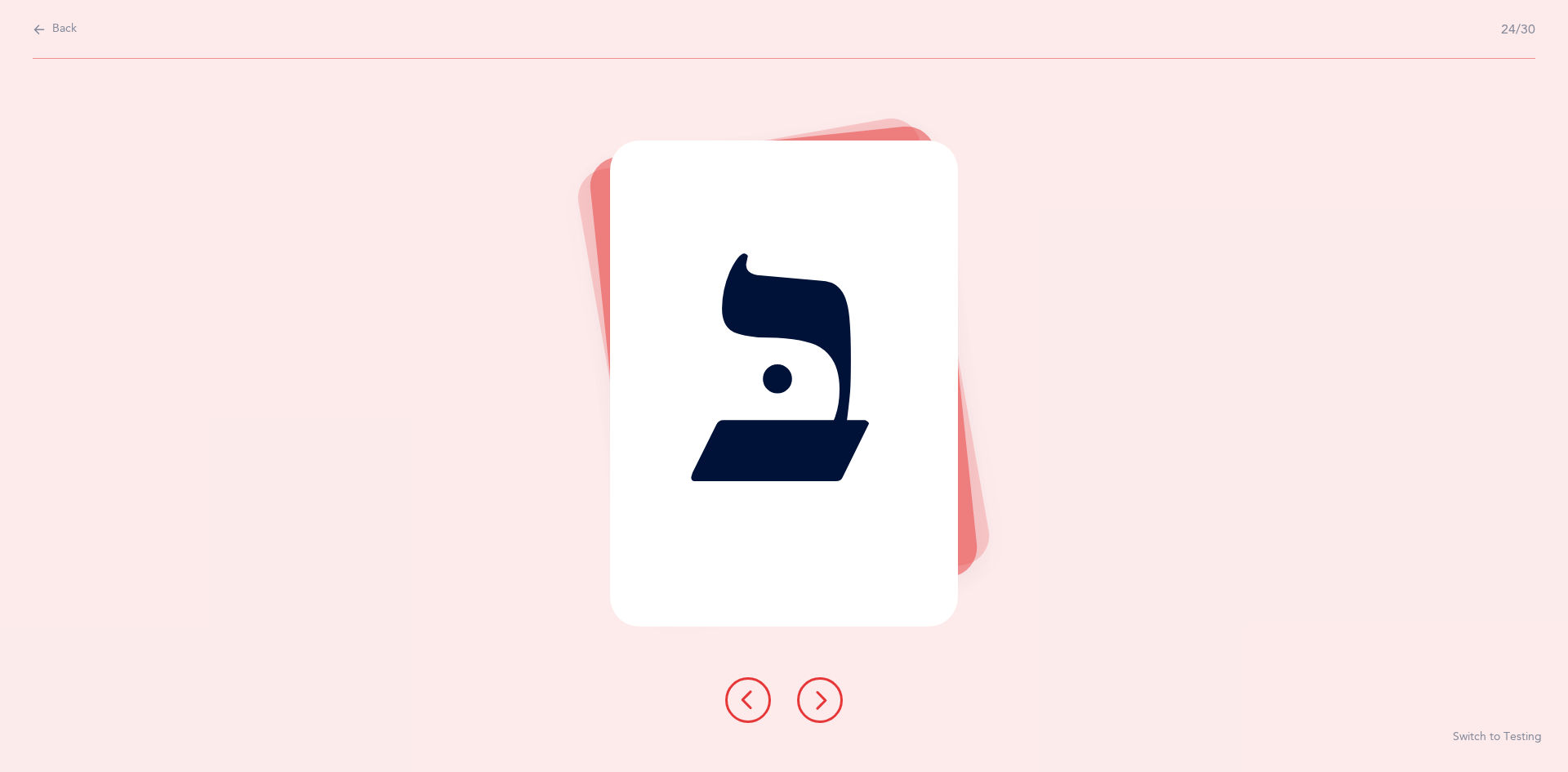
click at [813, 689] on button at bounding box center [820, 700] width 46 height 46
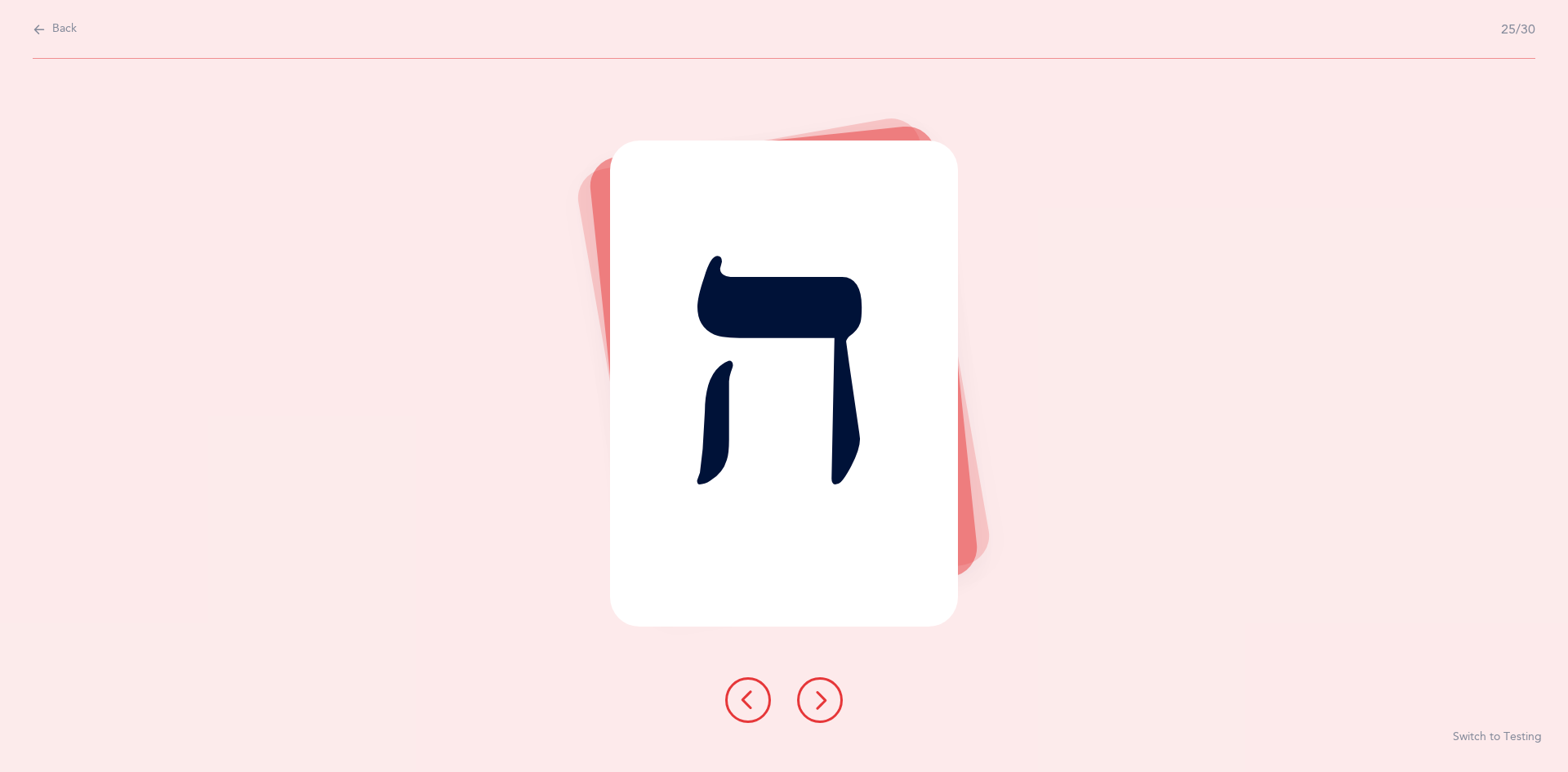
click at [810, 698] on button at bounding box center [820, 700] width 46 height 46
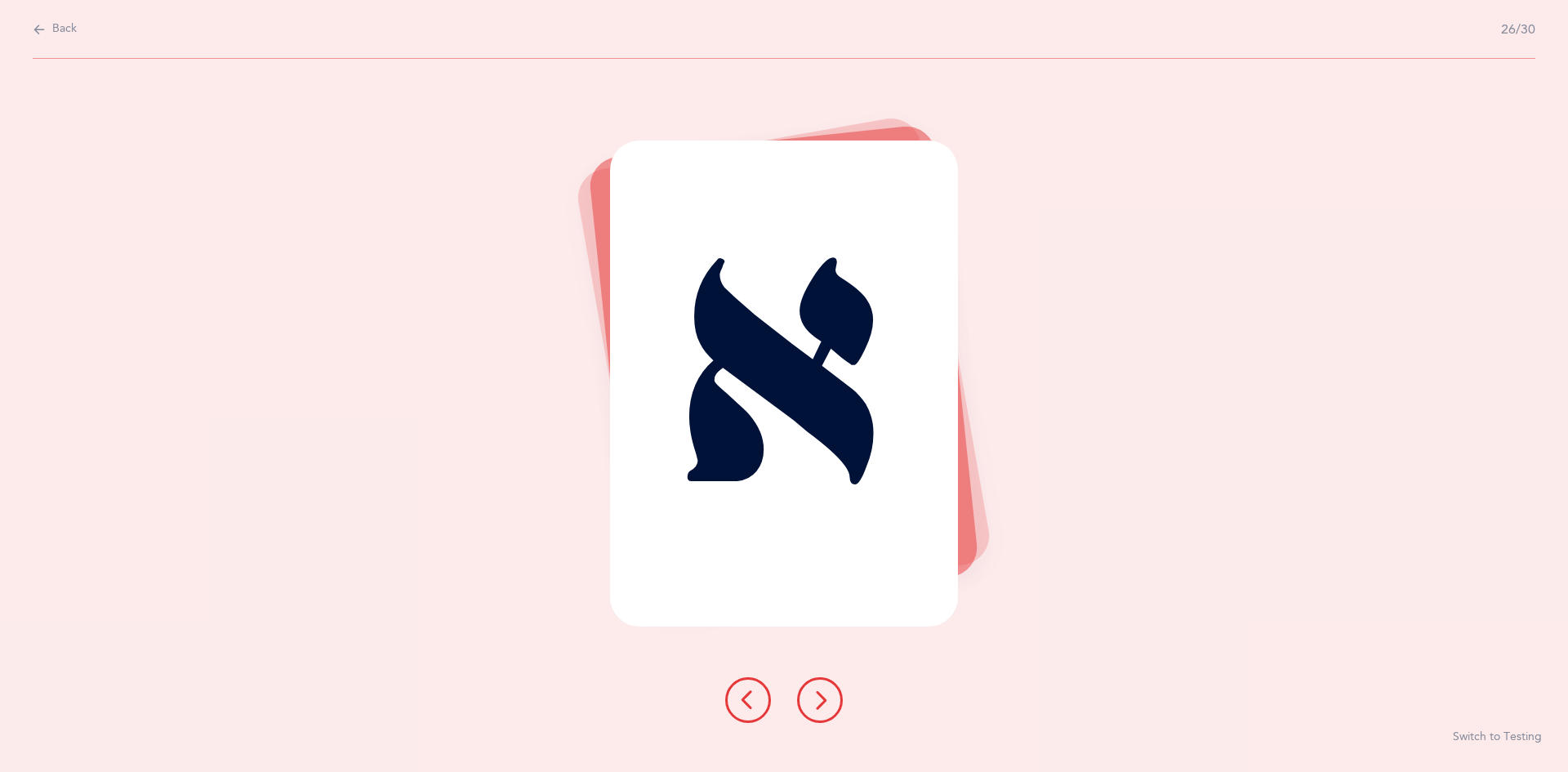
click at [811, 700] on icon at bounding box center [821, 700] width 20 height 20
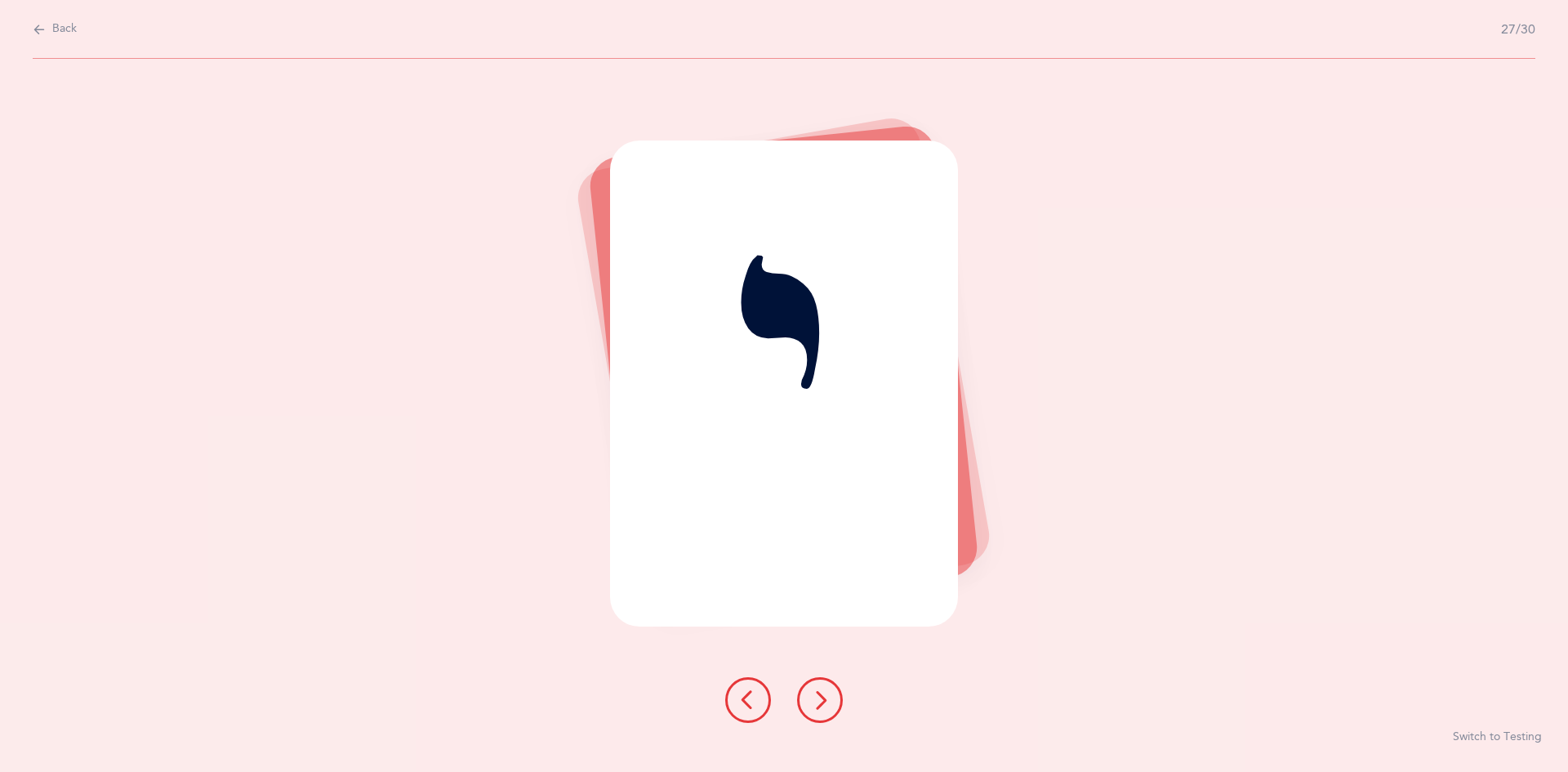
click at [820, 700] on icon at bounding box center [821, 700] width 20 height 20
click at [819, 695] on icon at bounding box center [821, 700] width 20 height 20
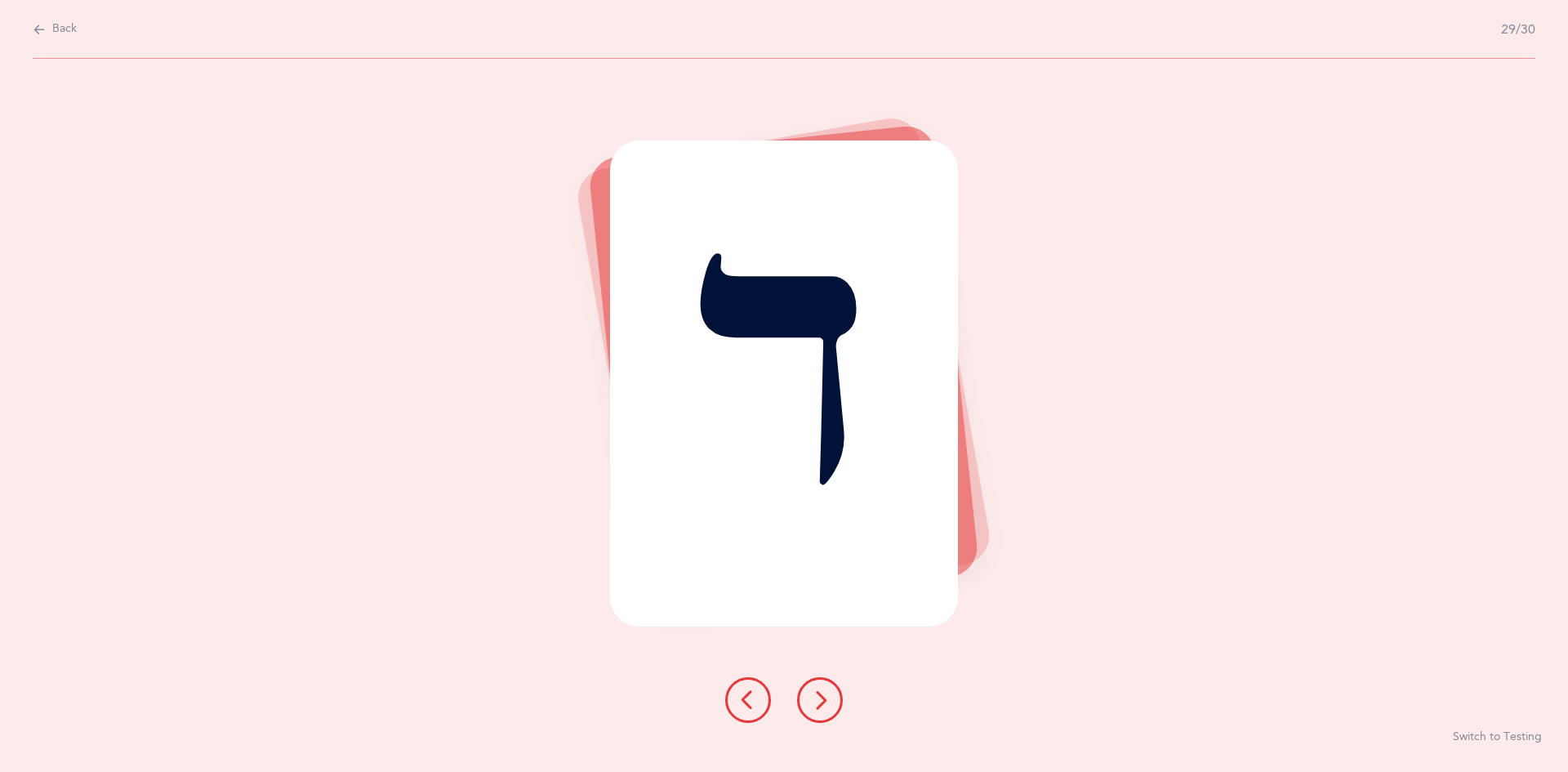
click at [816, 695] on icon at bounding box center [821, 700] width 20 height 20
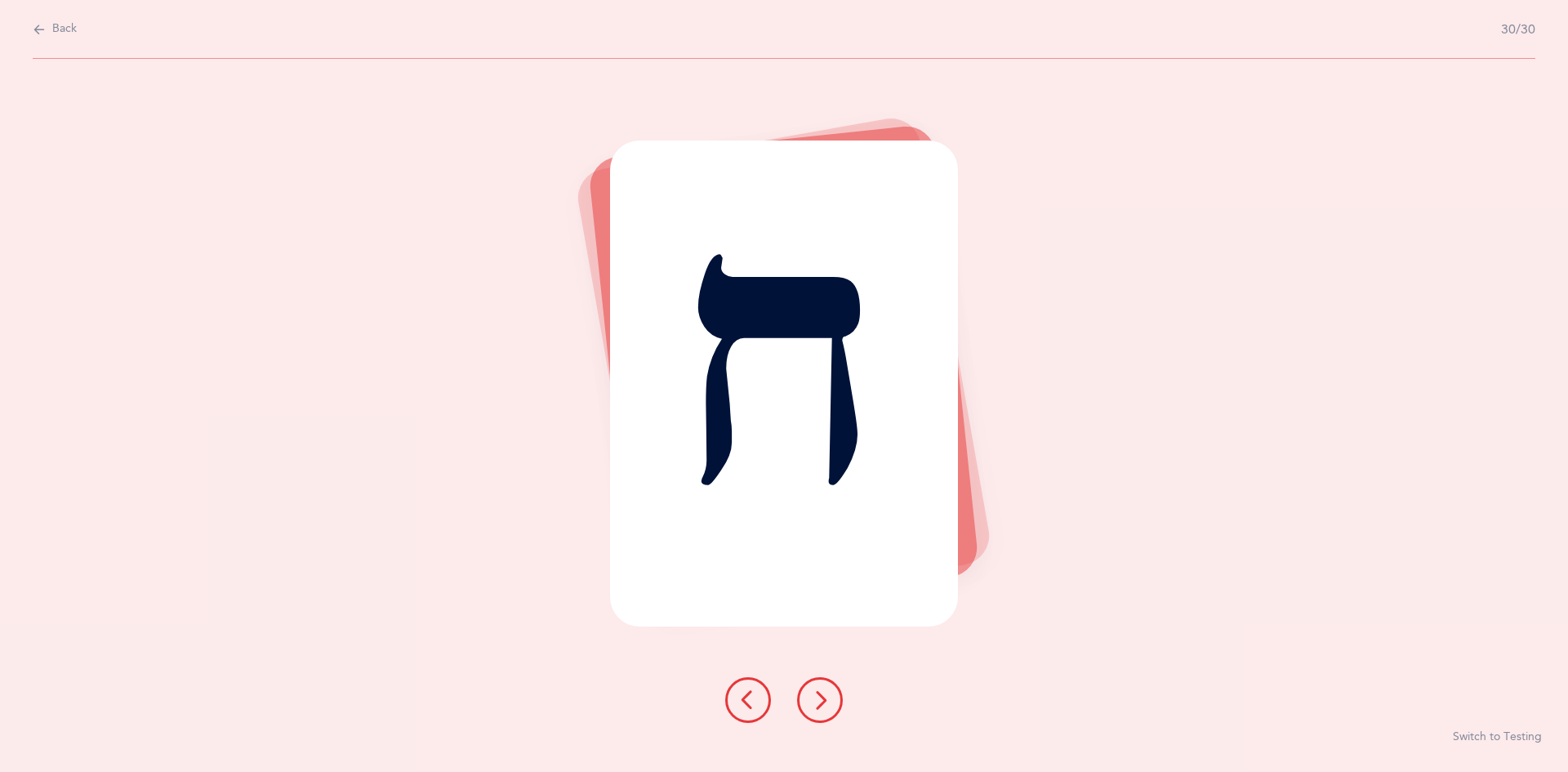
click at [814, 695] on icon at bounding box center [821, 700] width 20 height 20
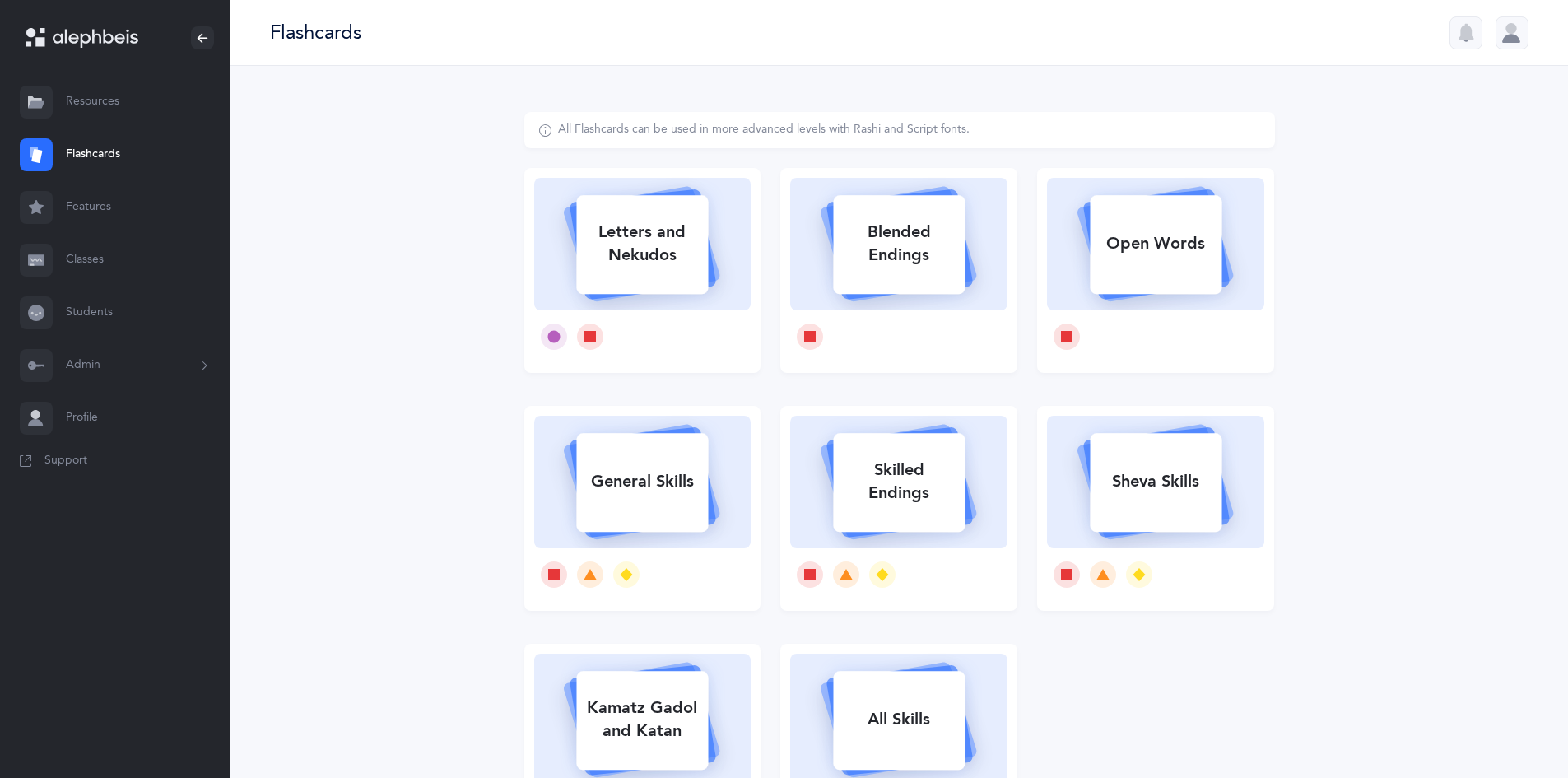
select select
select select "single"
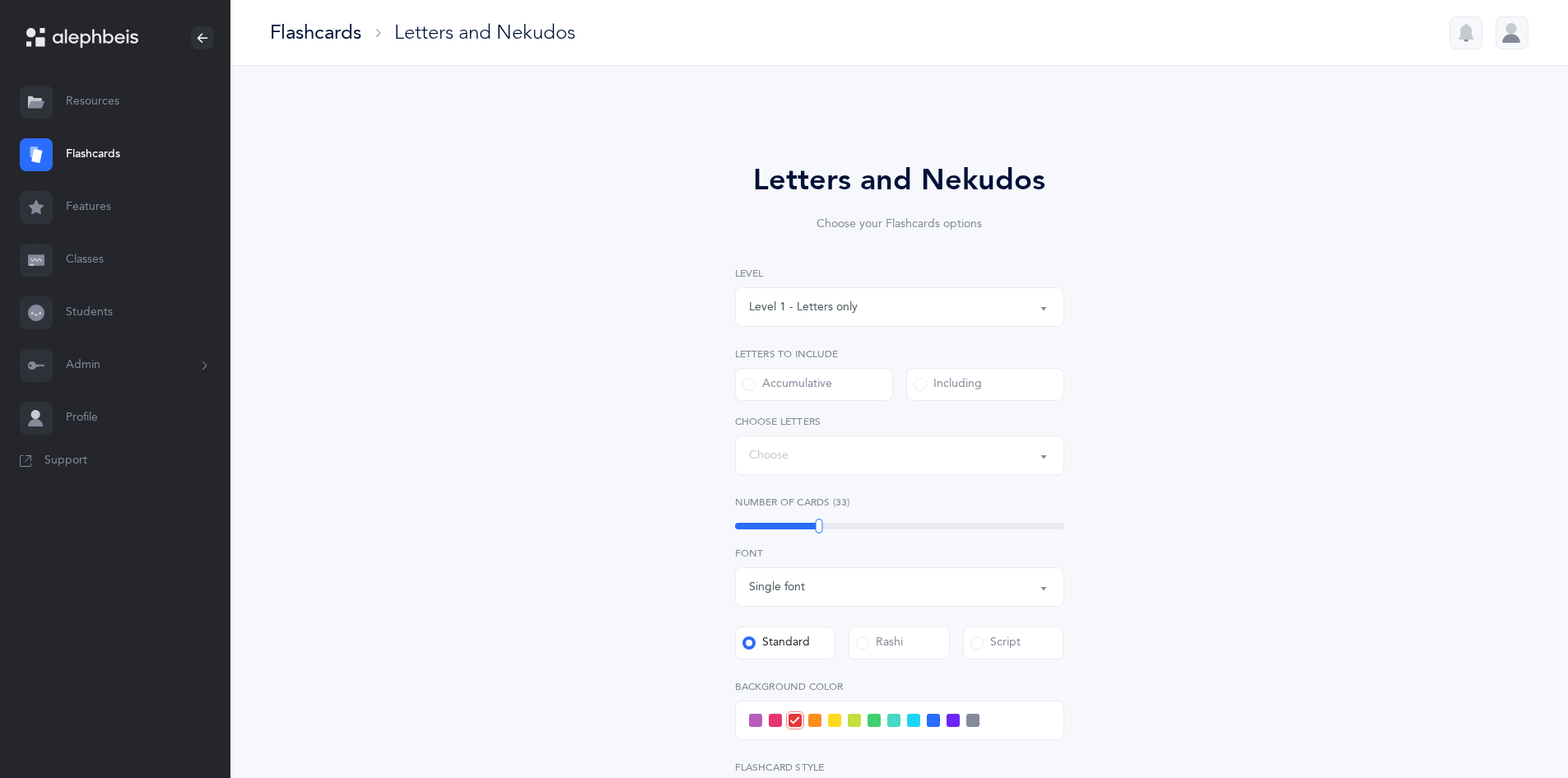
select select "27"
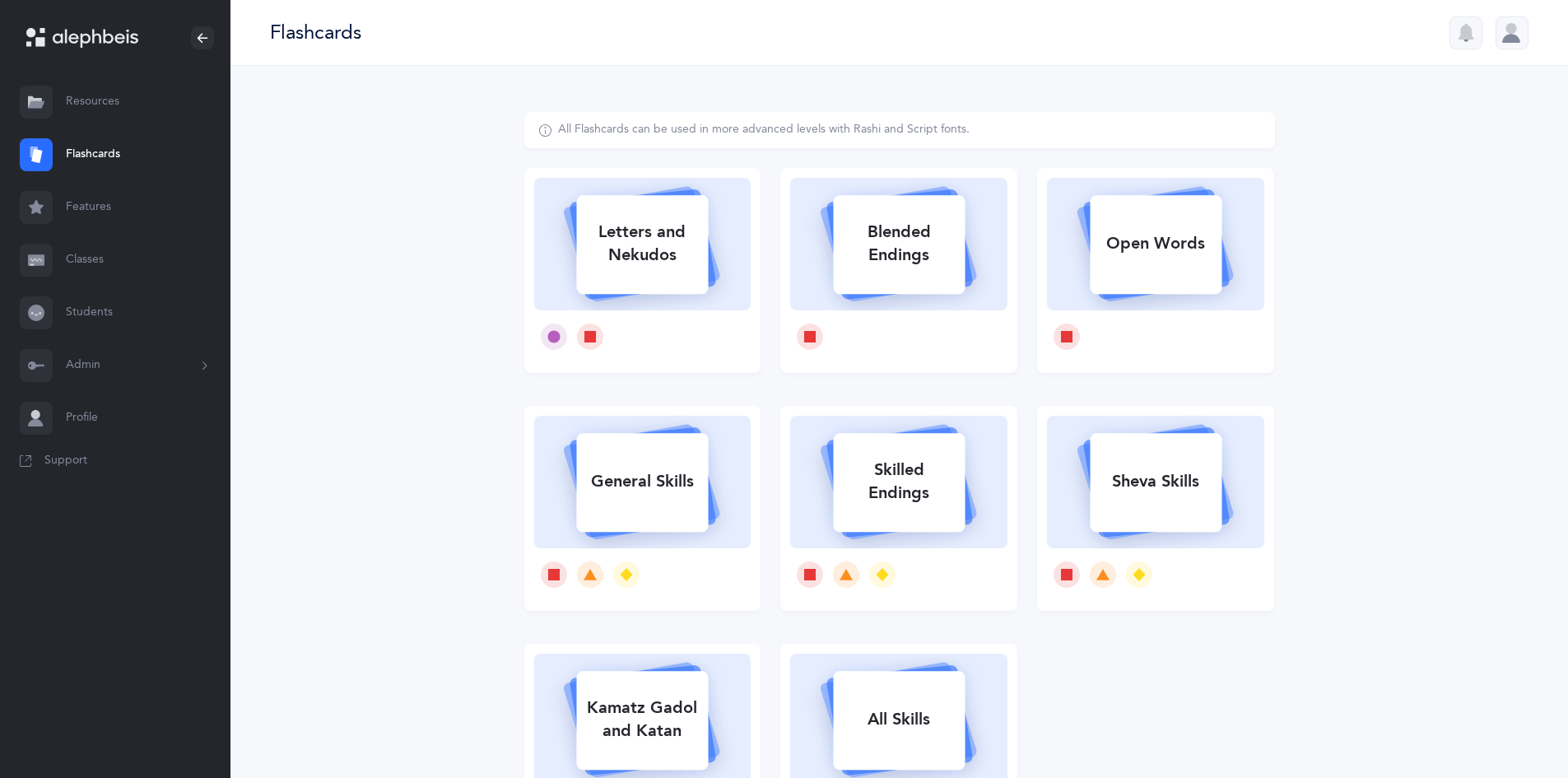
select select
select select "single"
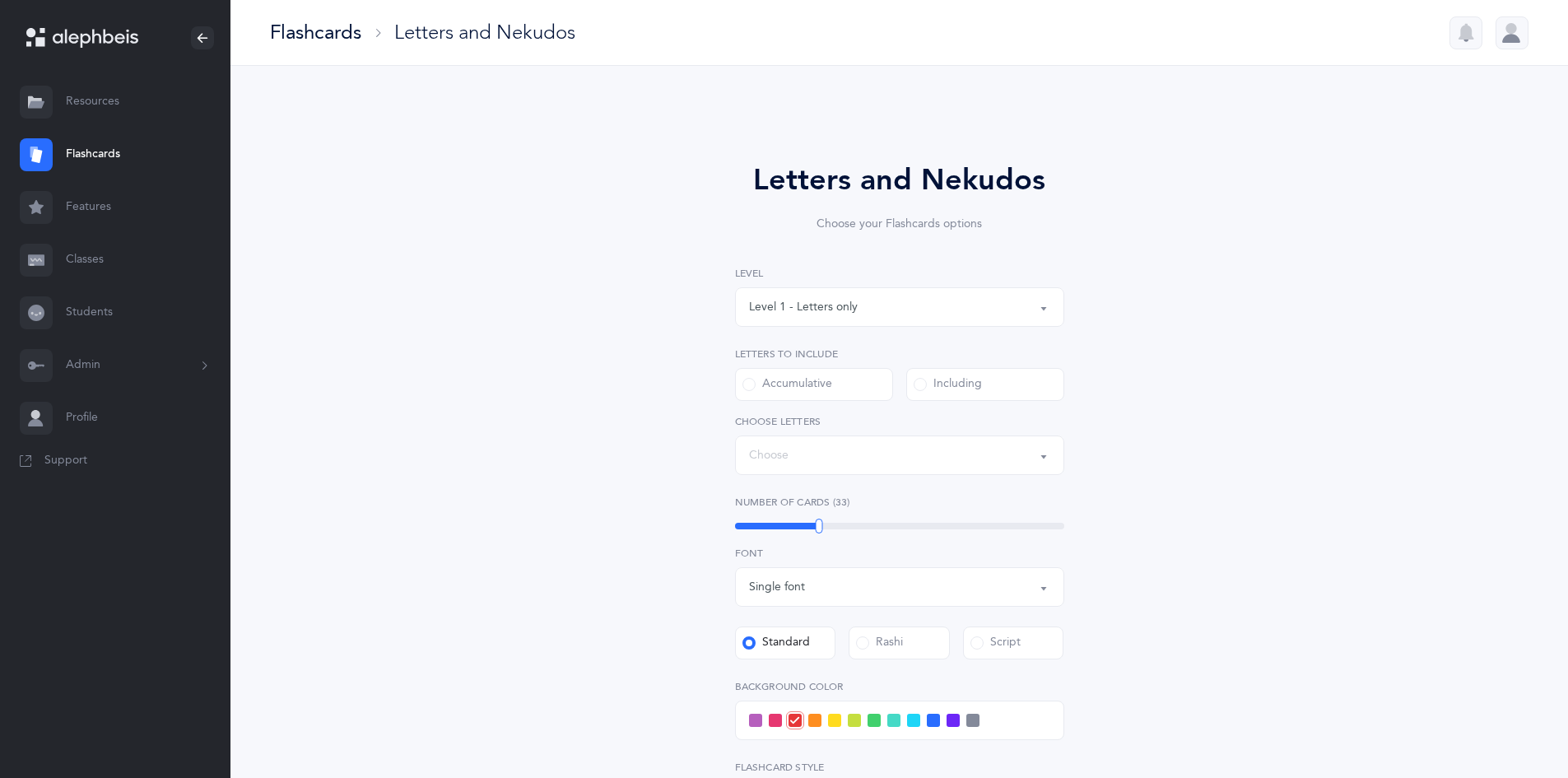
select select "27"
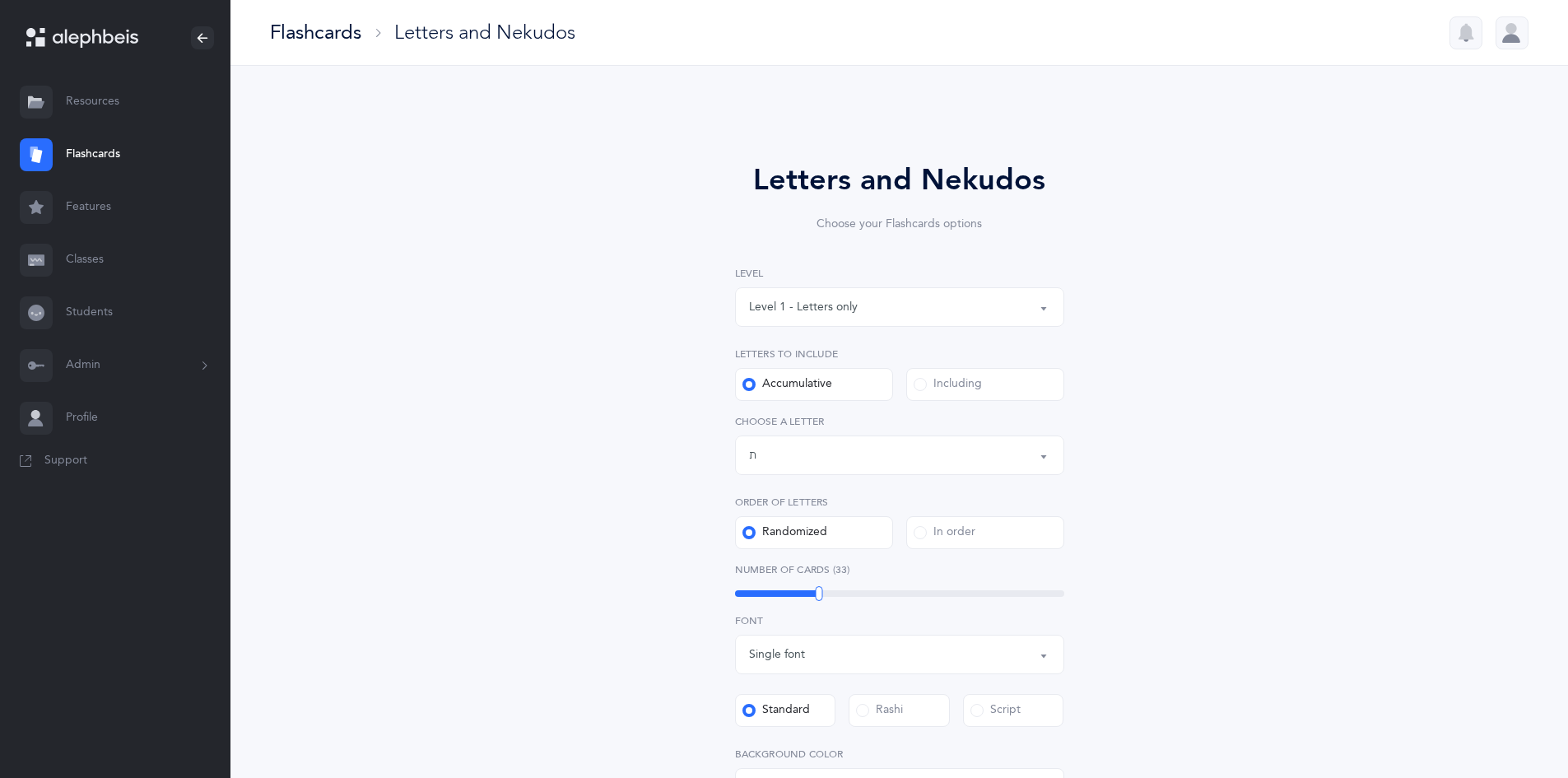
click at [87, 105] on link "Resources" at bounding box center [115, 102] width 231 height 53
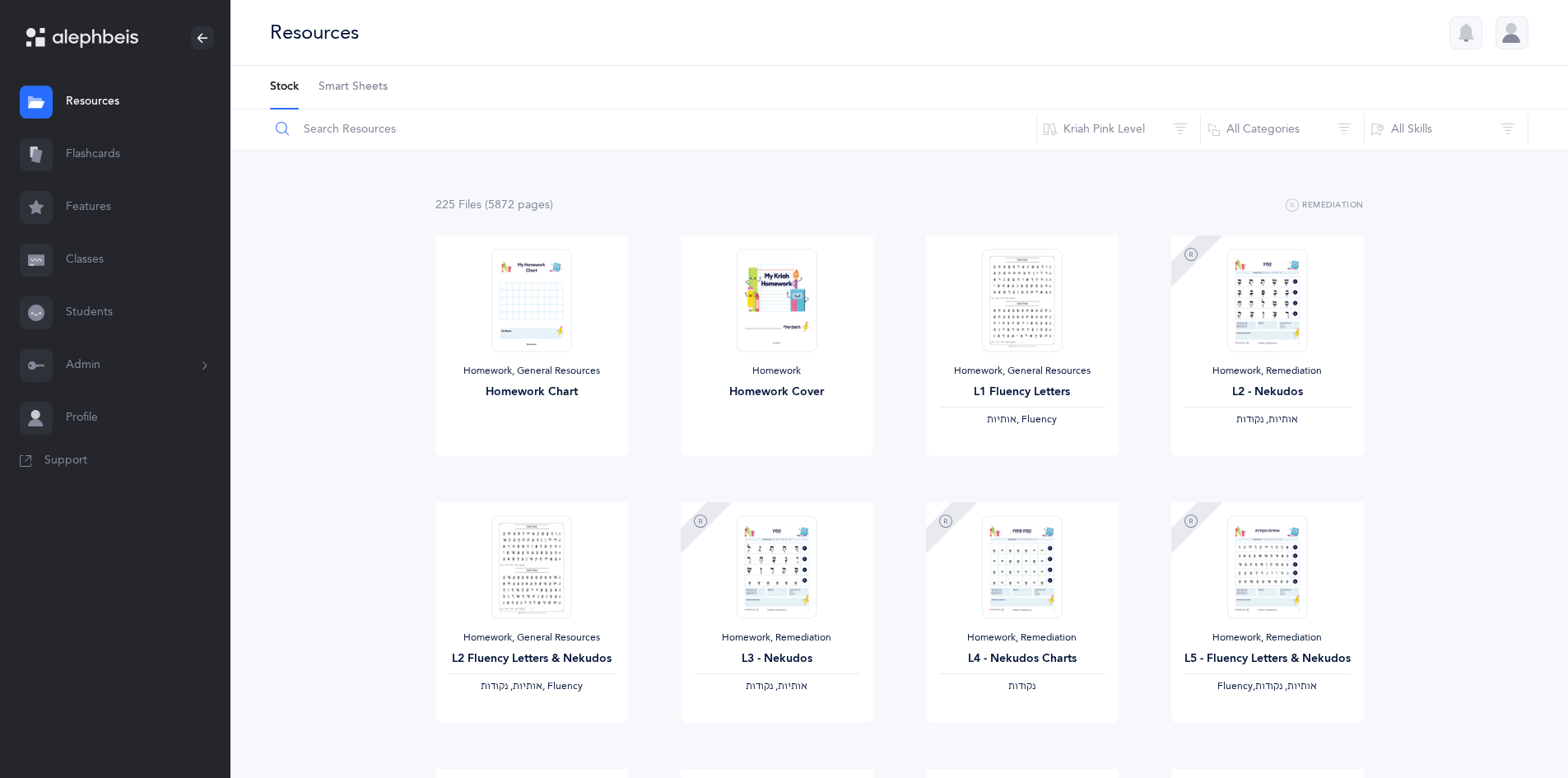
click at [467, 133] on input "text" at bounding box center [654, 129] width 768 height 39
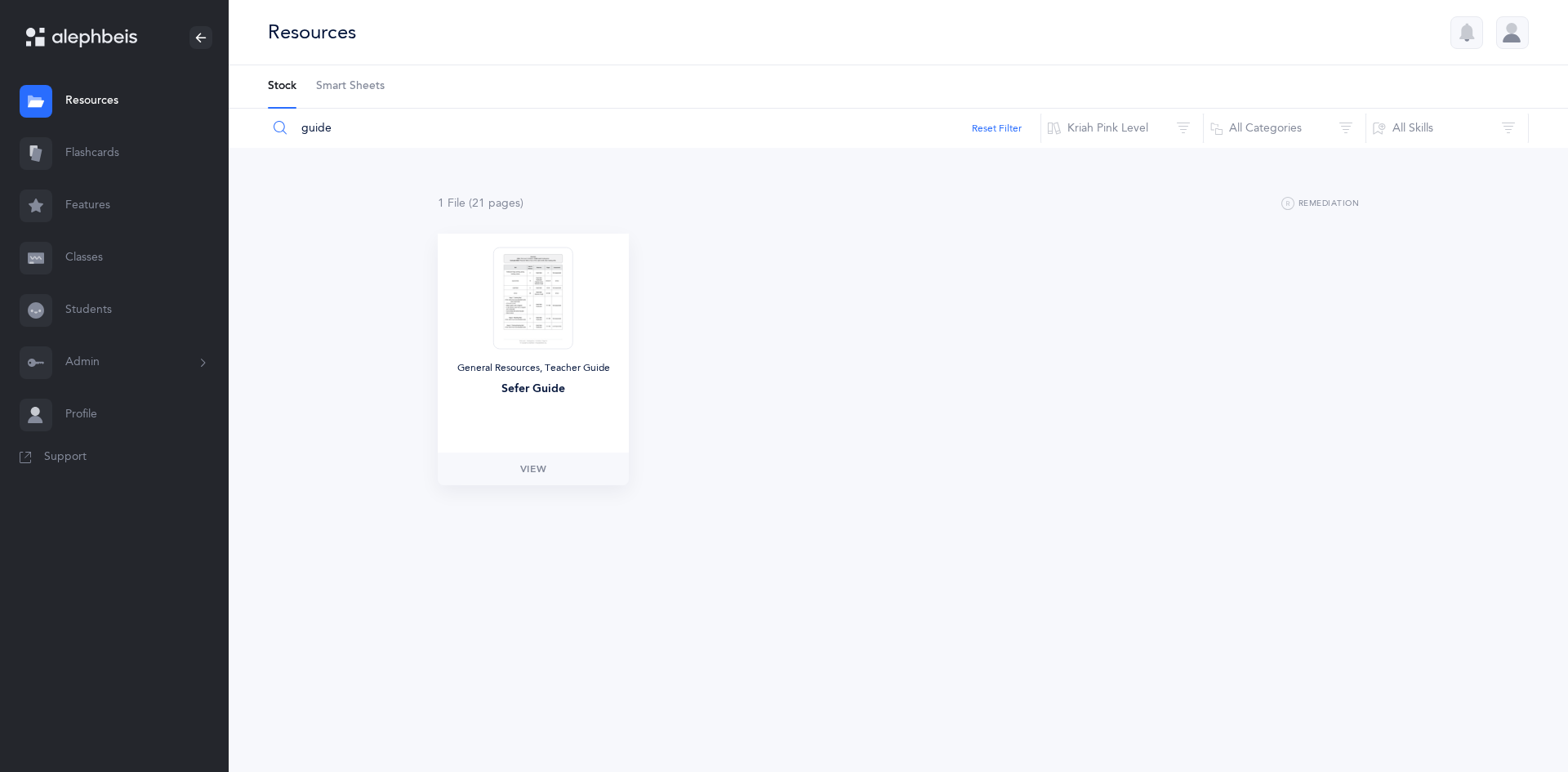
type input "guide"
click at [533, 484] on link "View" at bounding box center [533, 469] width 191 height 32
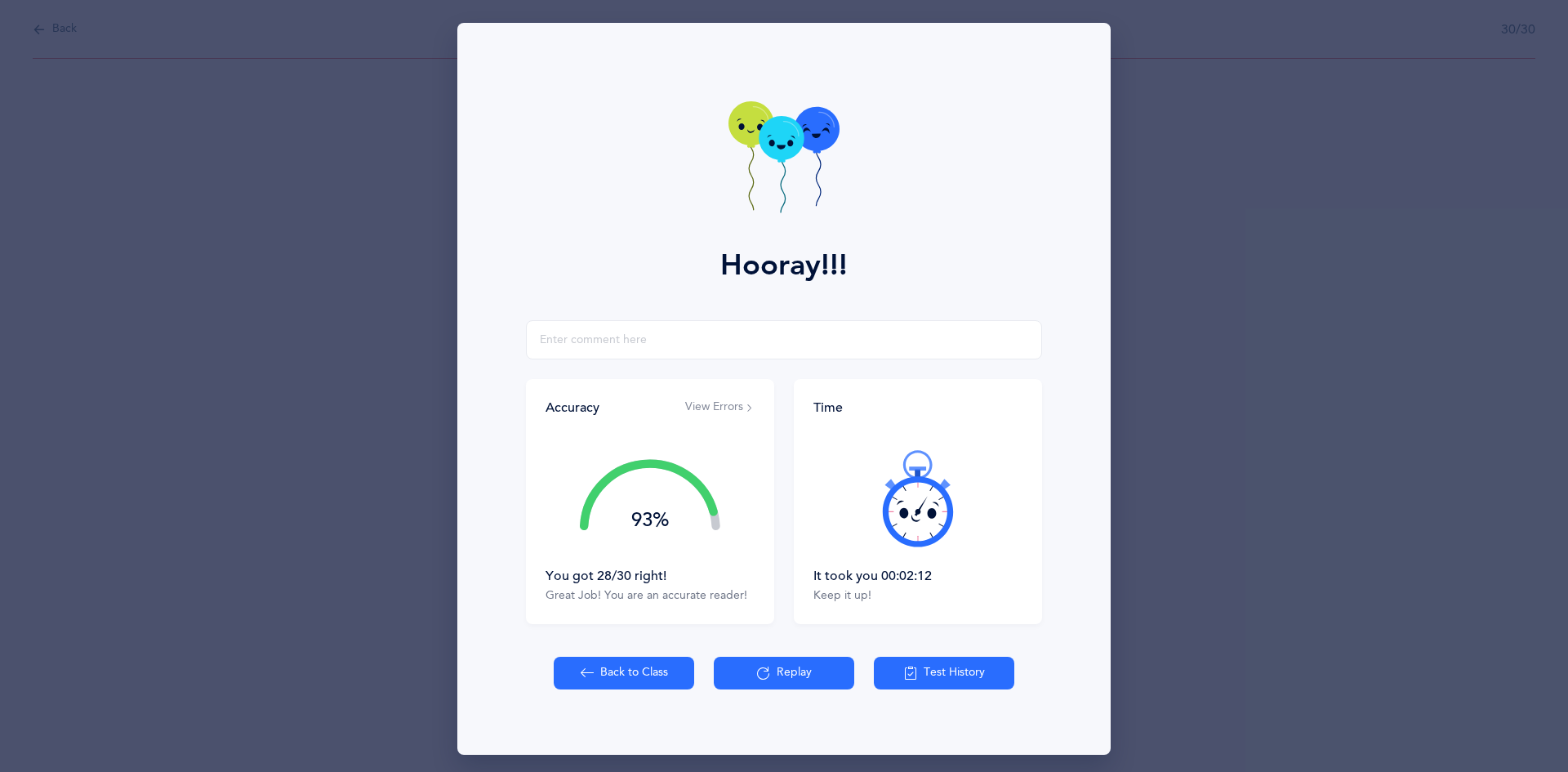
click at [596, 670] on button "Back to Class" at bounding box center [623, 673] width 141 height 32
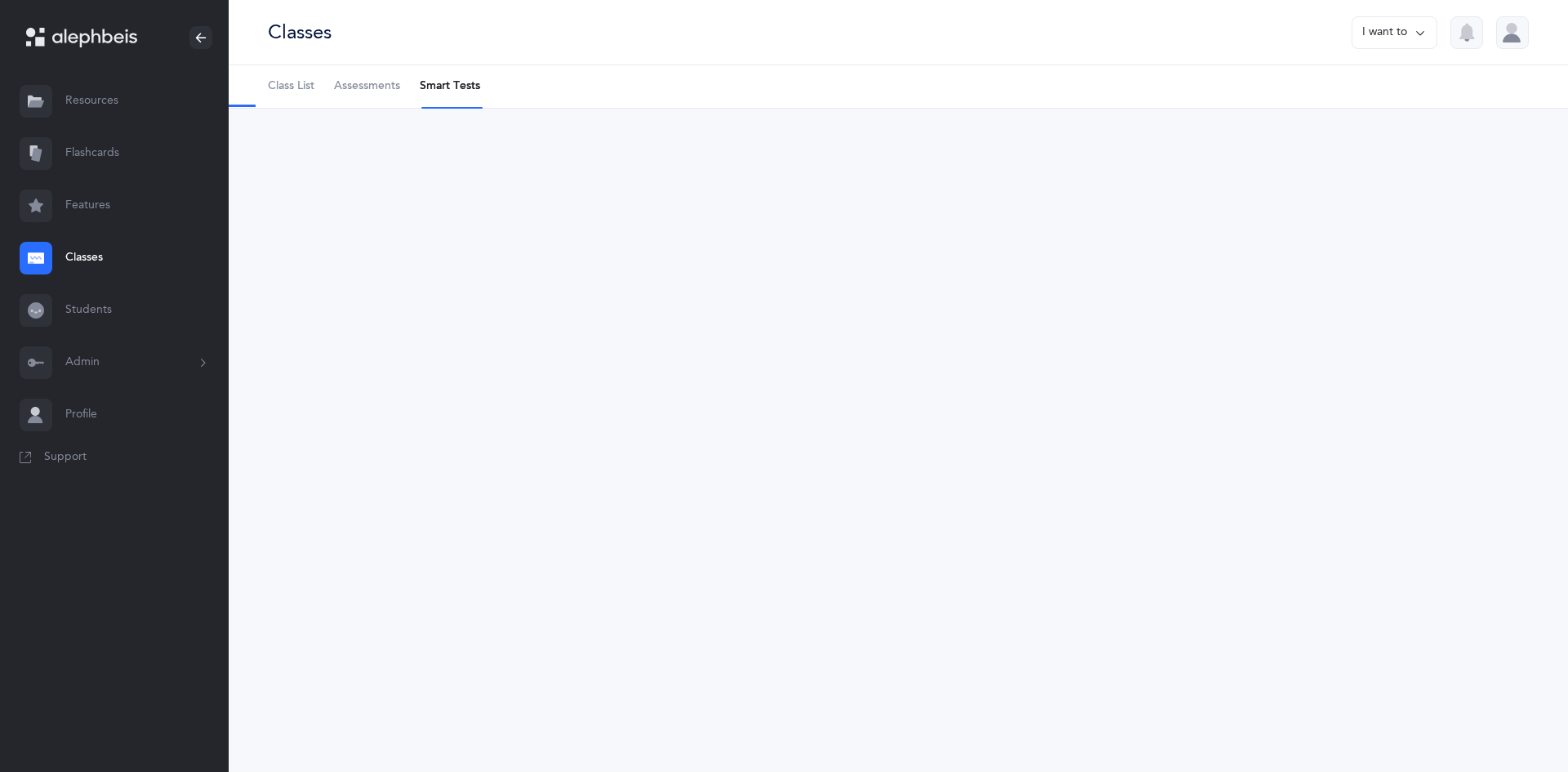
click at [89, 149] on link "Flashcards" at bounding box center [114, 153] width 229 height 52
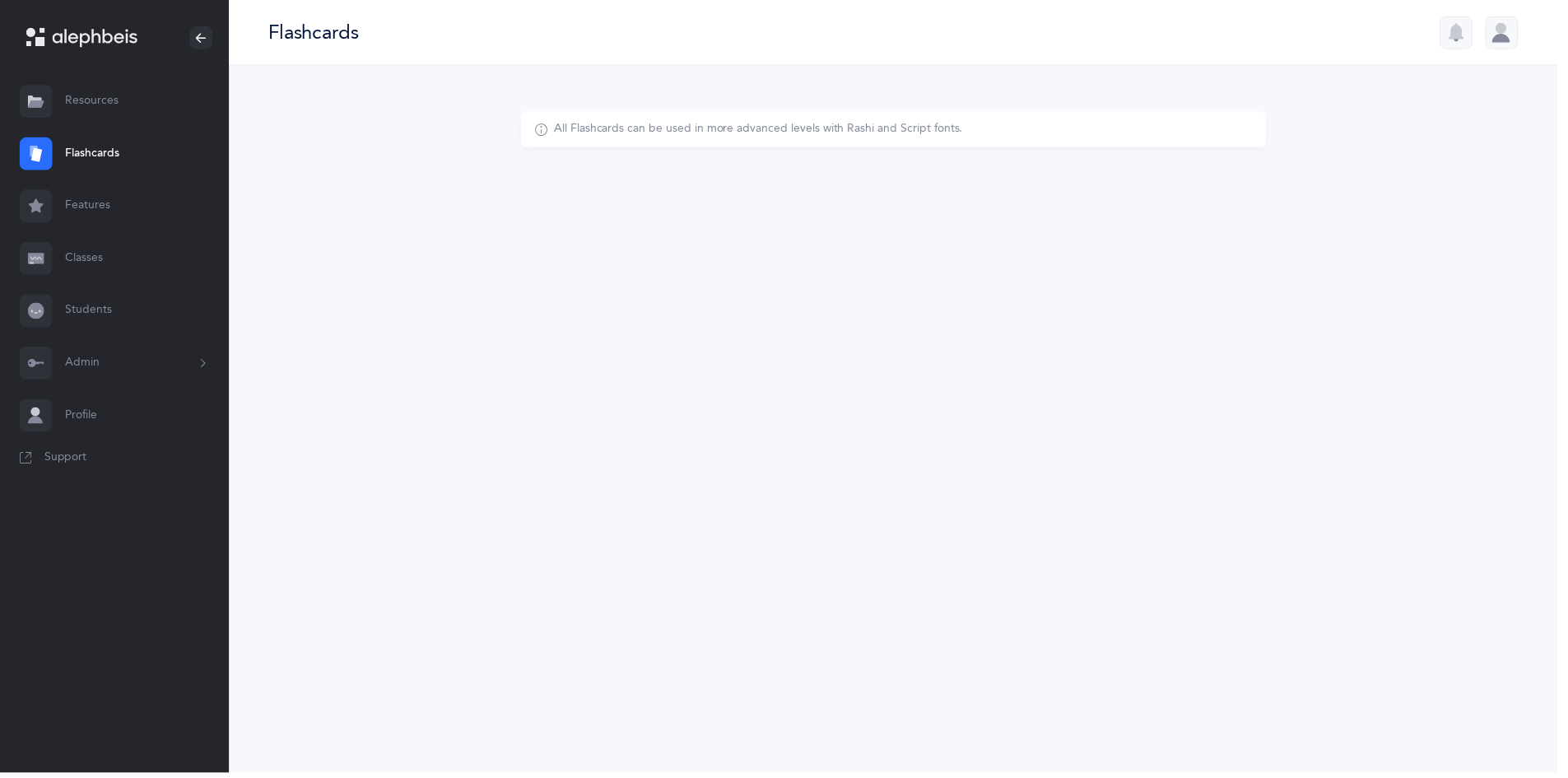
click at [91, 259] on link "Classes" at bounding box center [115, 260] width 231 height 53
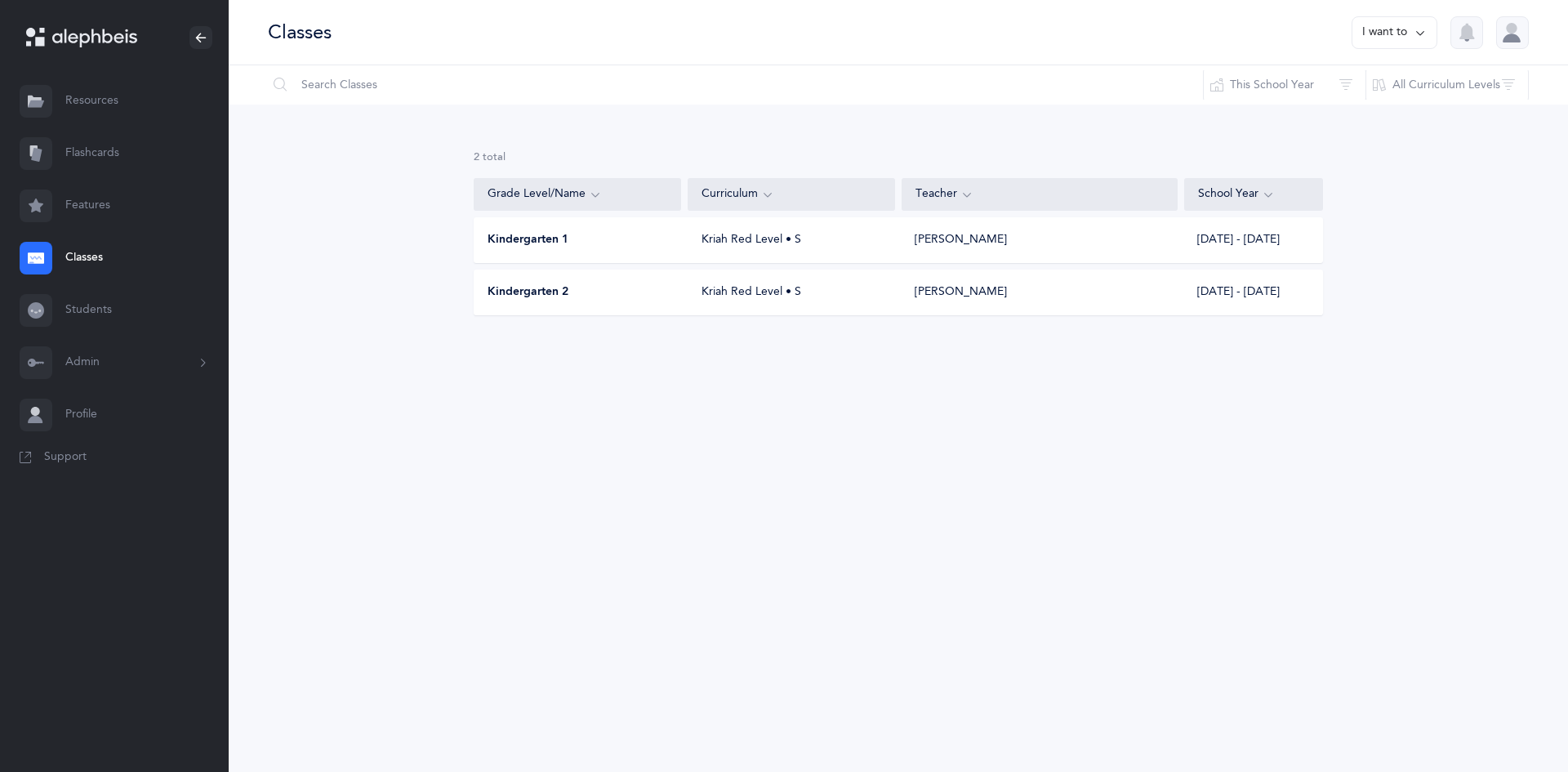
click at [662, 242] on div "Kindergarten 1" at bounding box center [578, 241] width 207 height 17
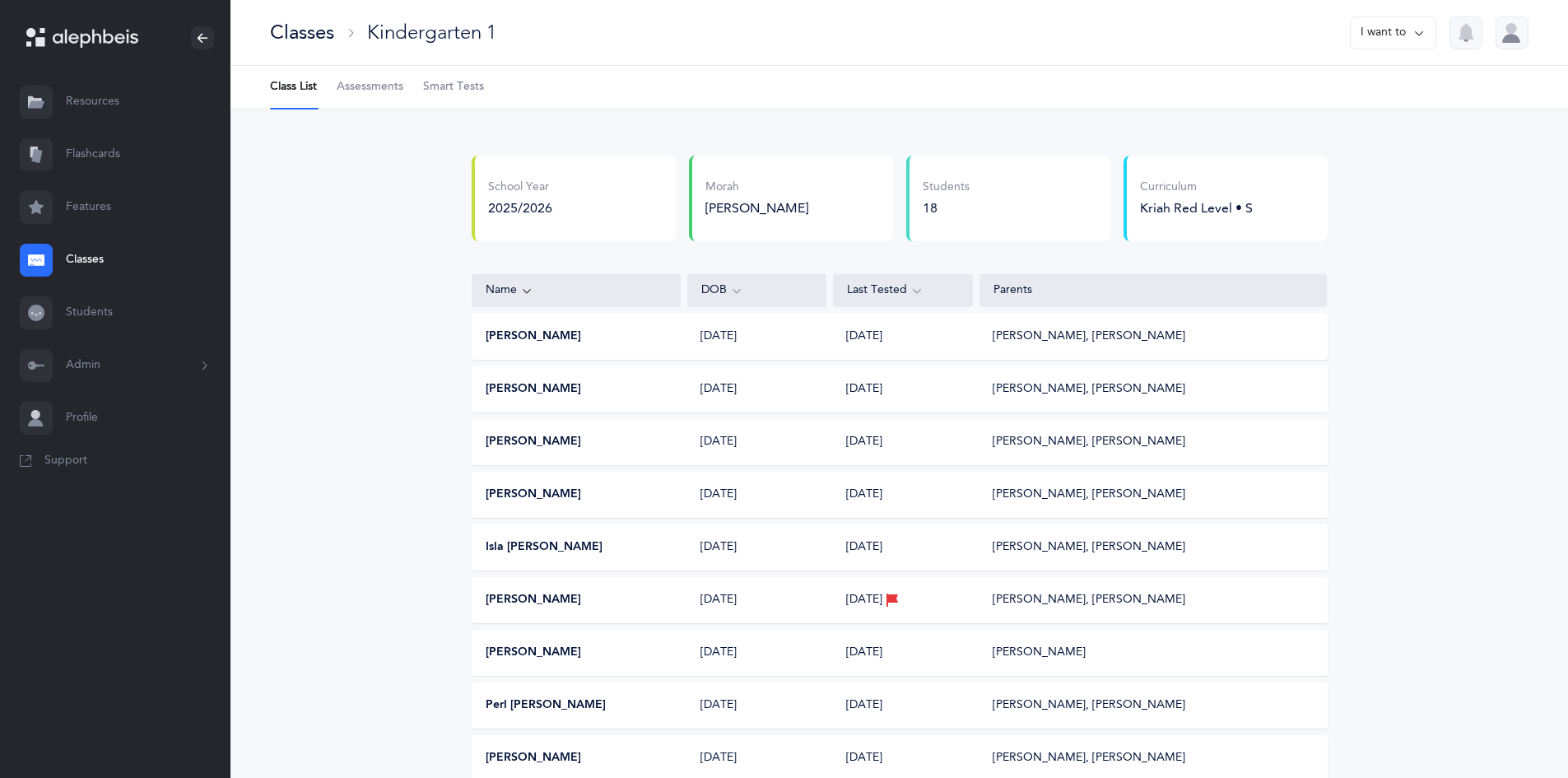
click at [456, 86] on span "Smart Tests" at bounding box center [453, 87] width 61 height 17
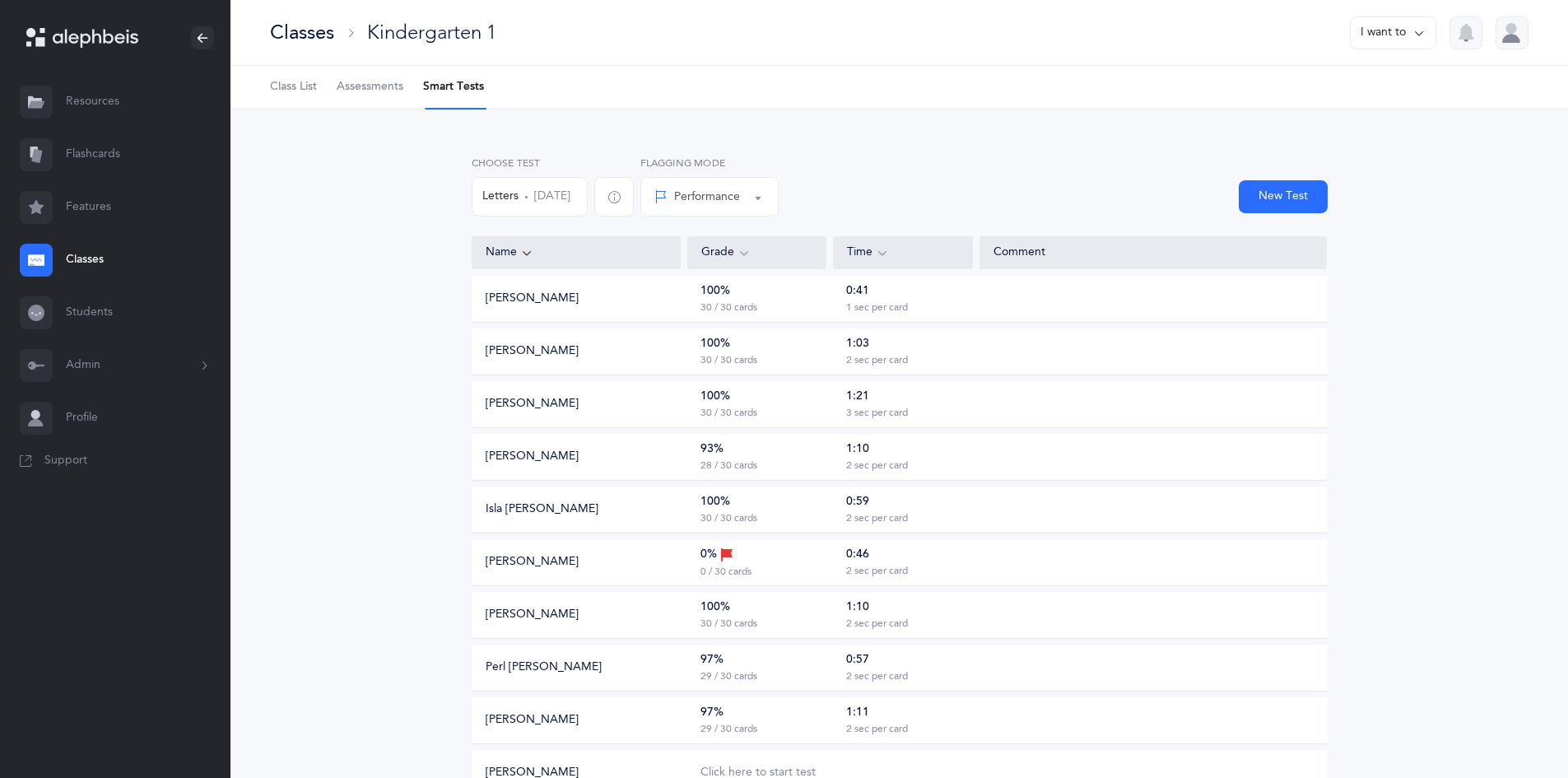
click at [1296, 191] on button "New Test" at bounding box center [1284, 196] width 89 height 33
select select "letters-nekudos"
select select
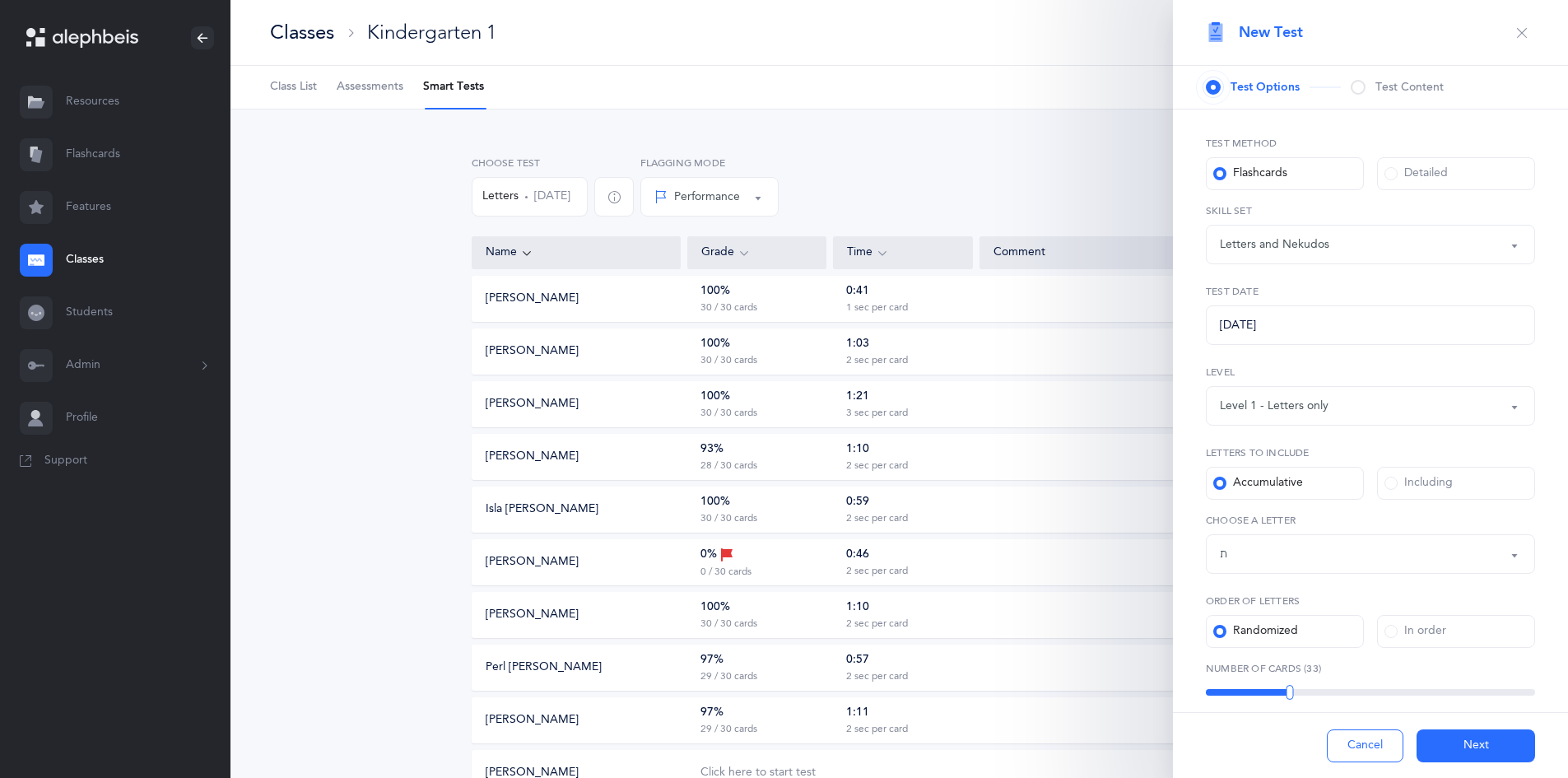
click at [1398, 250] on div "Letters and Nekudos" at bounding box center [1370, 244] width 301 height 28
click at [1430, 530] on div "א בּ ב ג ד ה ו ז ח ט י כּ ךּ כ ך ל מ ם נ ן ס ע פּ פ ף צ ץ ק ר שׁ שׂ תּ ת Letter…" at bounding box center [1371, 543] width 330 height 61
click at [1444, 552] on div "Letters up until: ת" at bounding box center [1370, 554] width 301 height 28
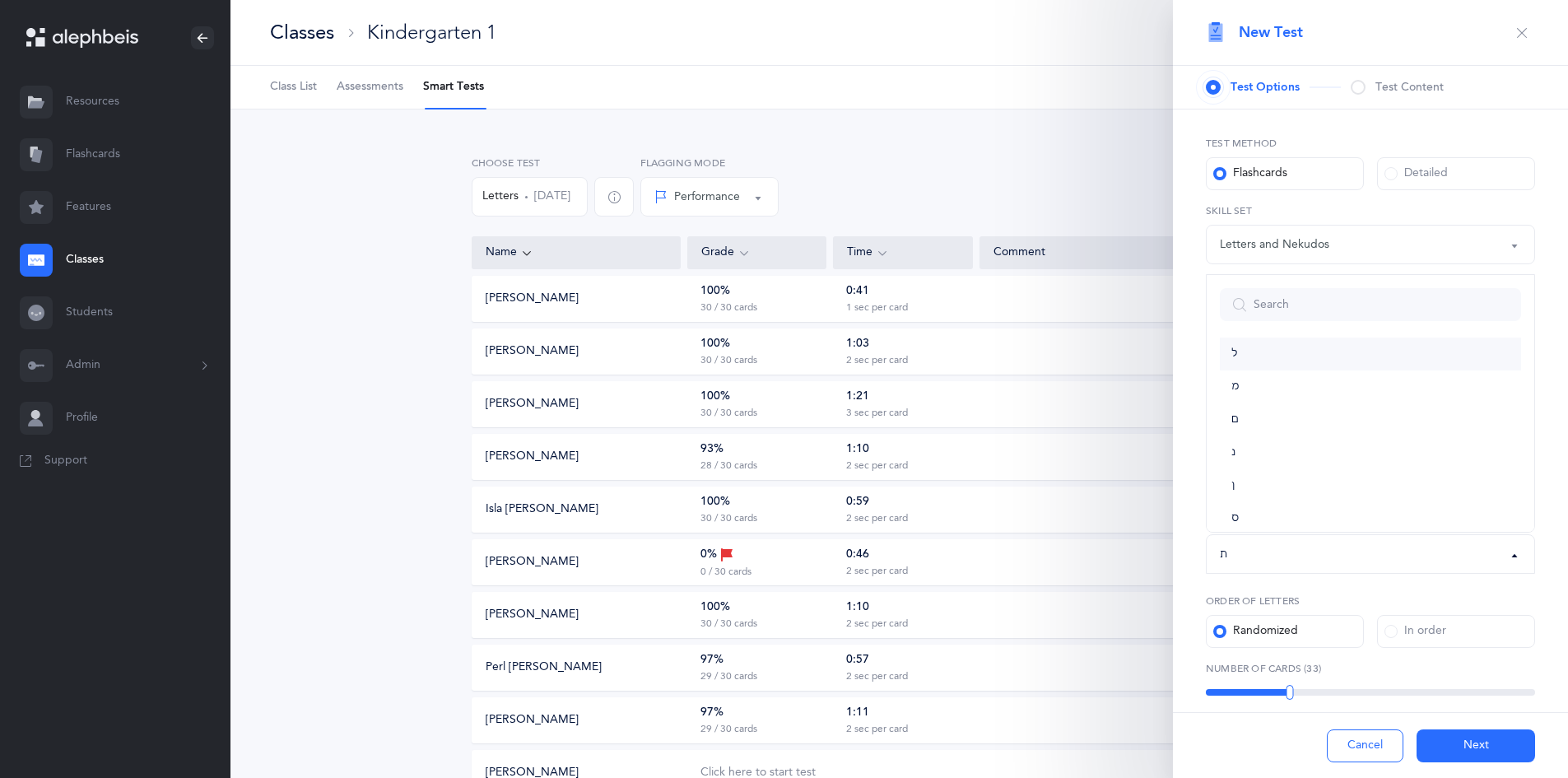
click at [1275, 358] on link "ל" at bounding box center [1370, 353] width 301 height 33
select select "13"
click at [1489, 744] on button "Next" at bounding box center [1476, 745] width 118 height 33
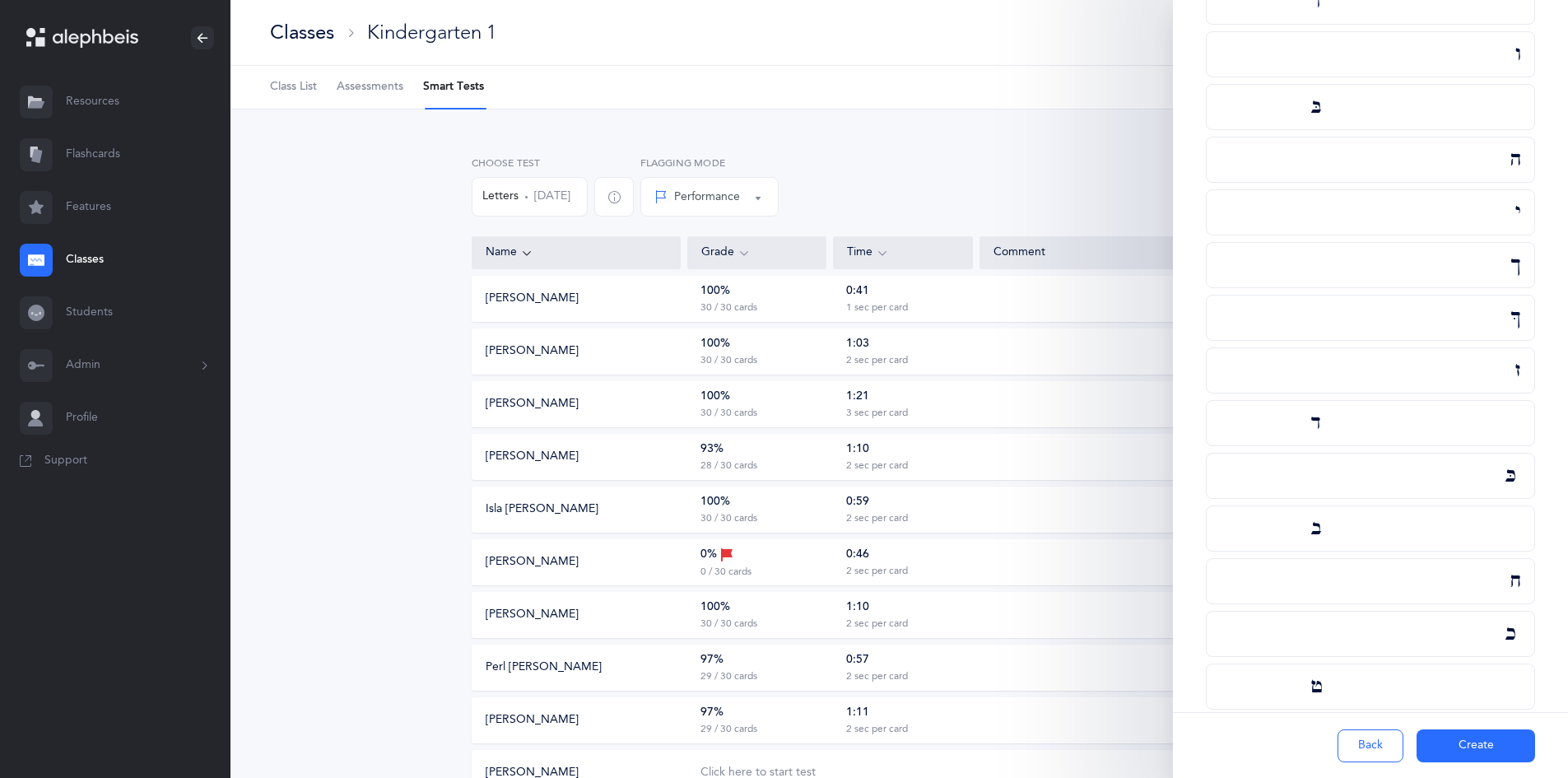
scroll to position [1025, 0]
click at [1465, 747] on button "Create" at bounding box center [1476, 745] width 118 height 33
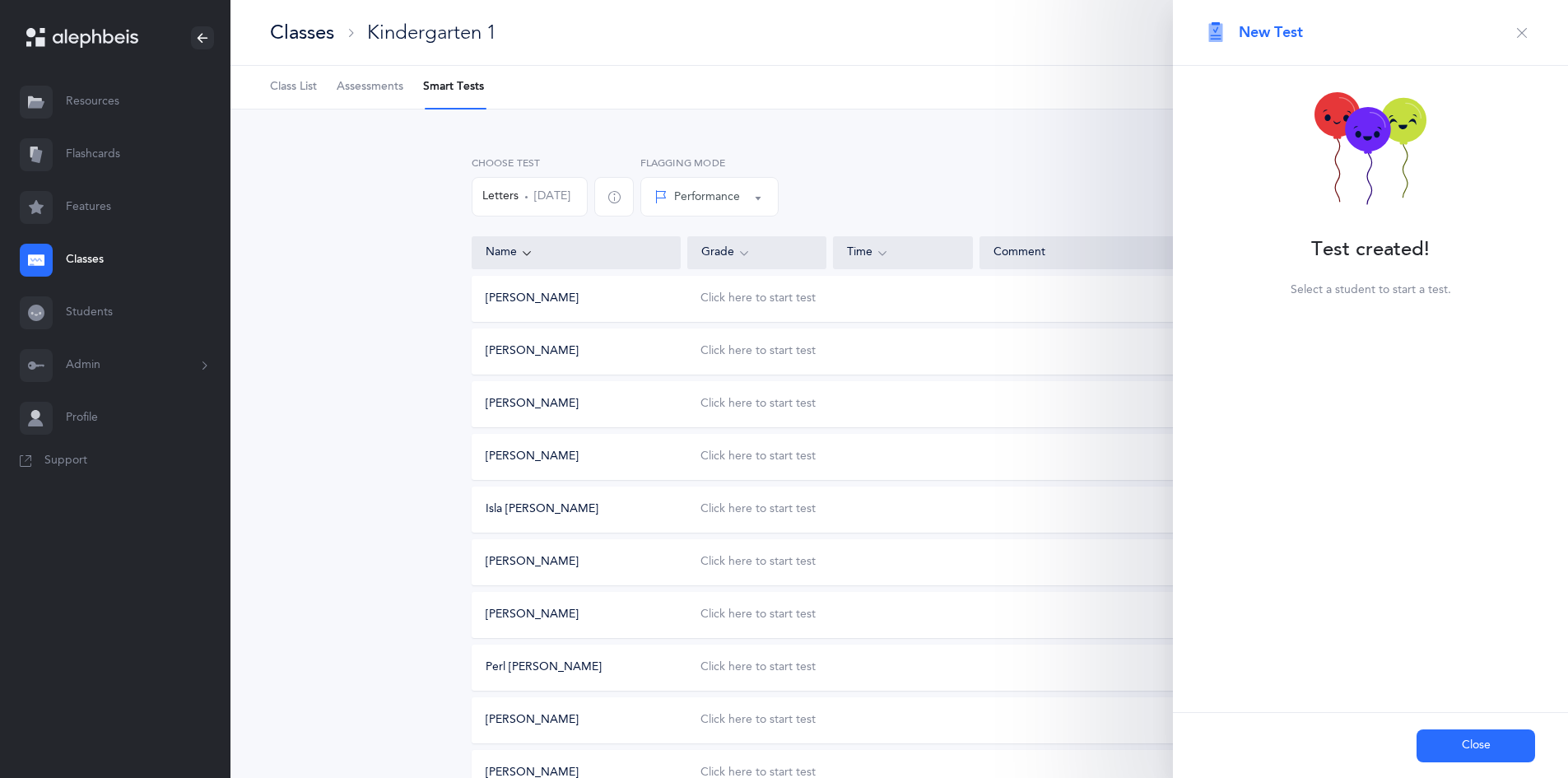
scroll to position [0, 0]
click at [1467, 750] on button "Close" at bounding box center [1476, 745] width 118 height 33
